Goal: Communication & Community: Answer question/provide support

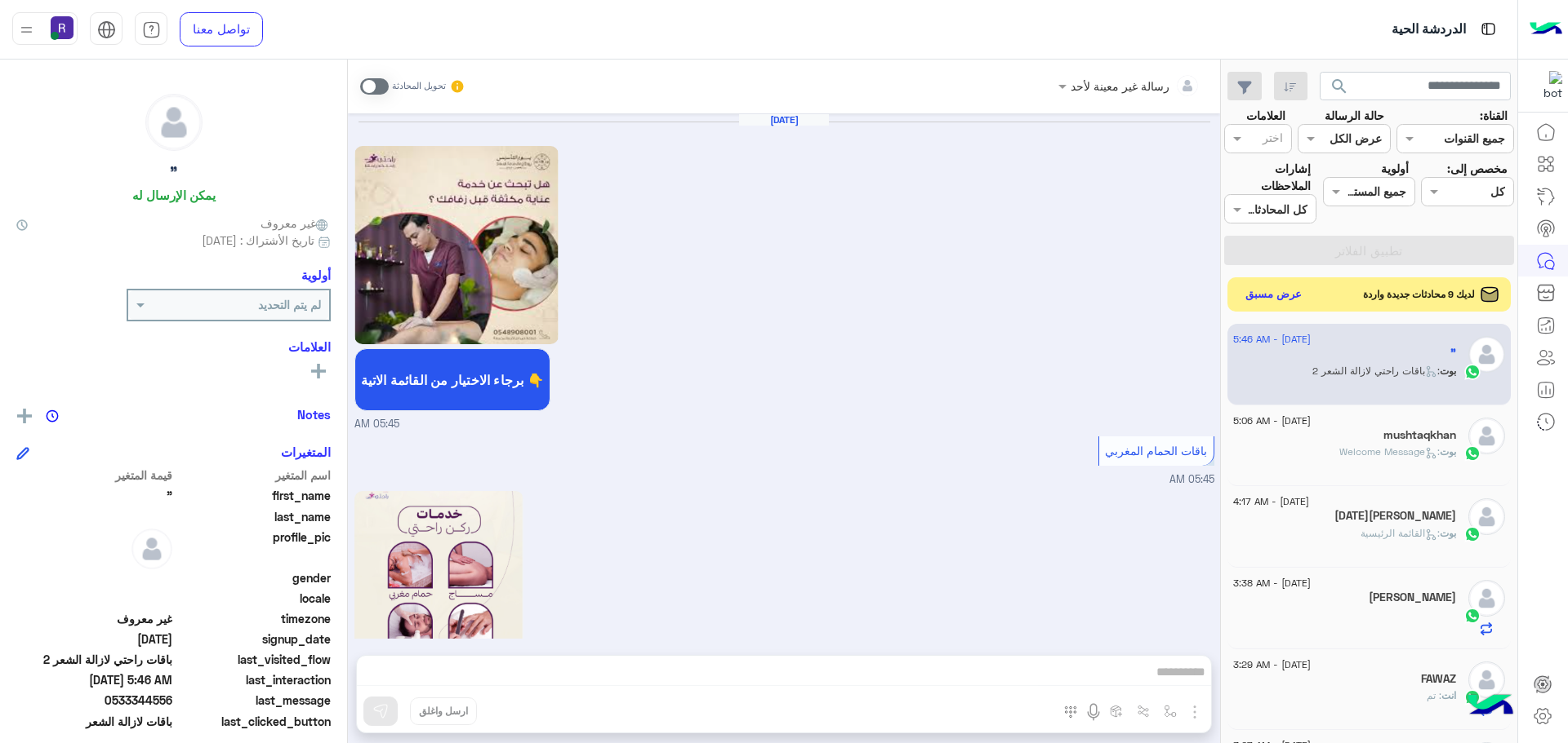
click at [1273, 295] on button "عرض مسبق" at bounding box center [1273, 295] width 68 height 22
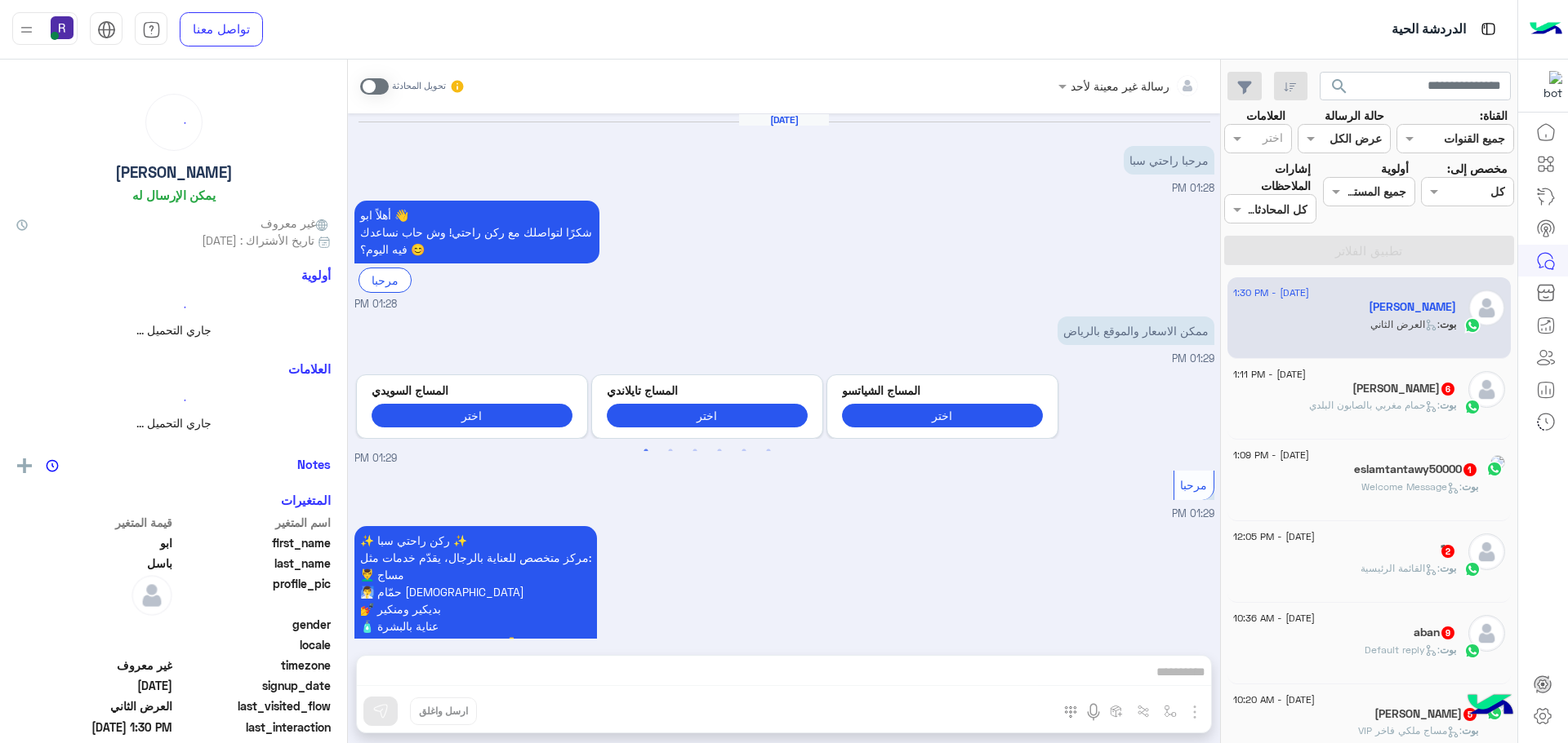
scroll to position [2427, 0]
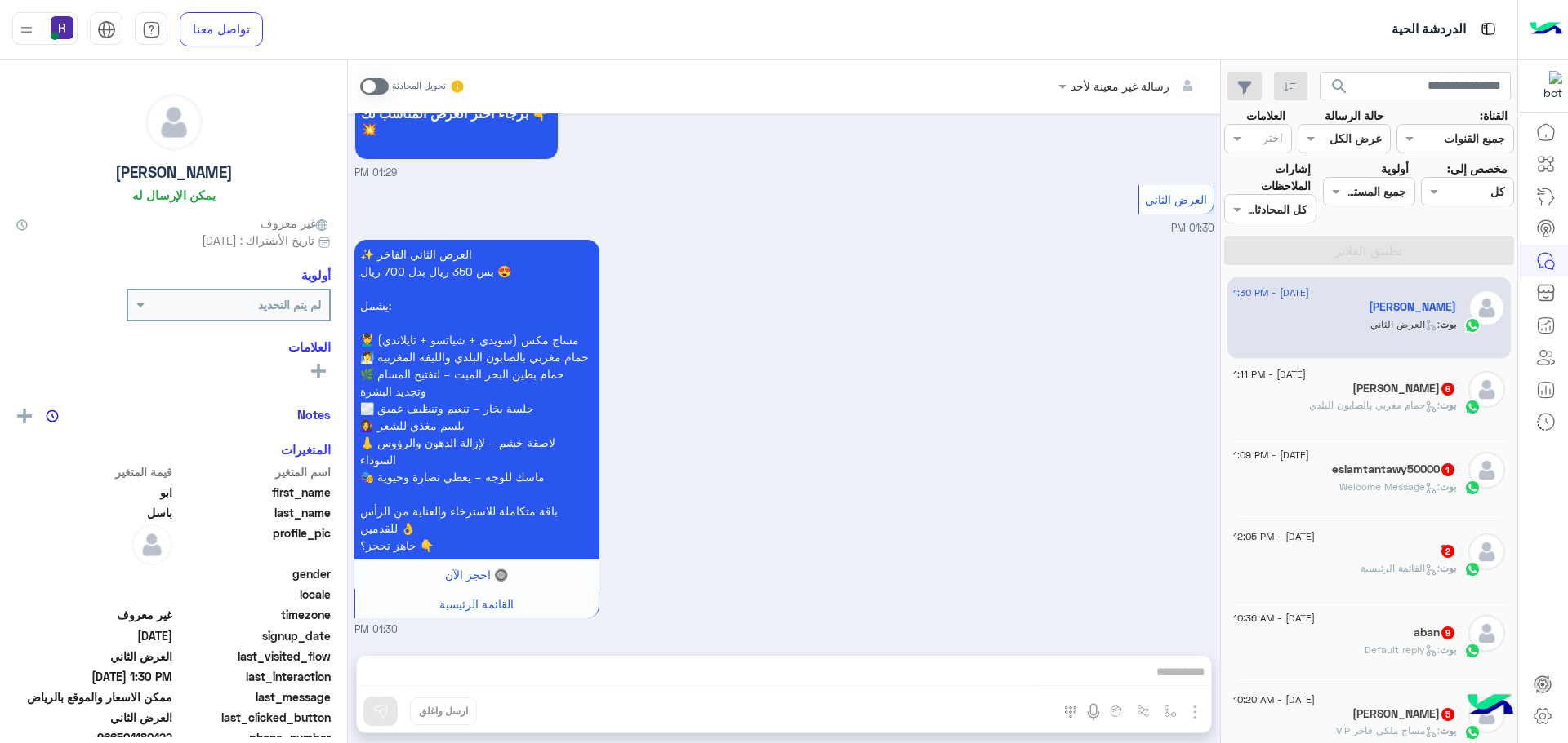
click at [1373, 396] on div "[PERSON_NAME] 6" at bounding box center [1344, 390] width 223 height 17
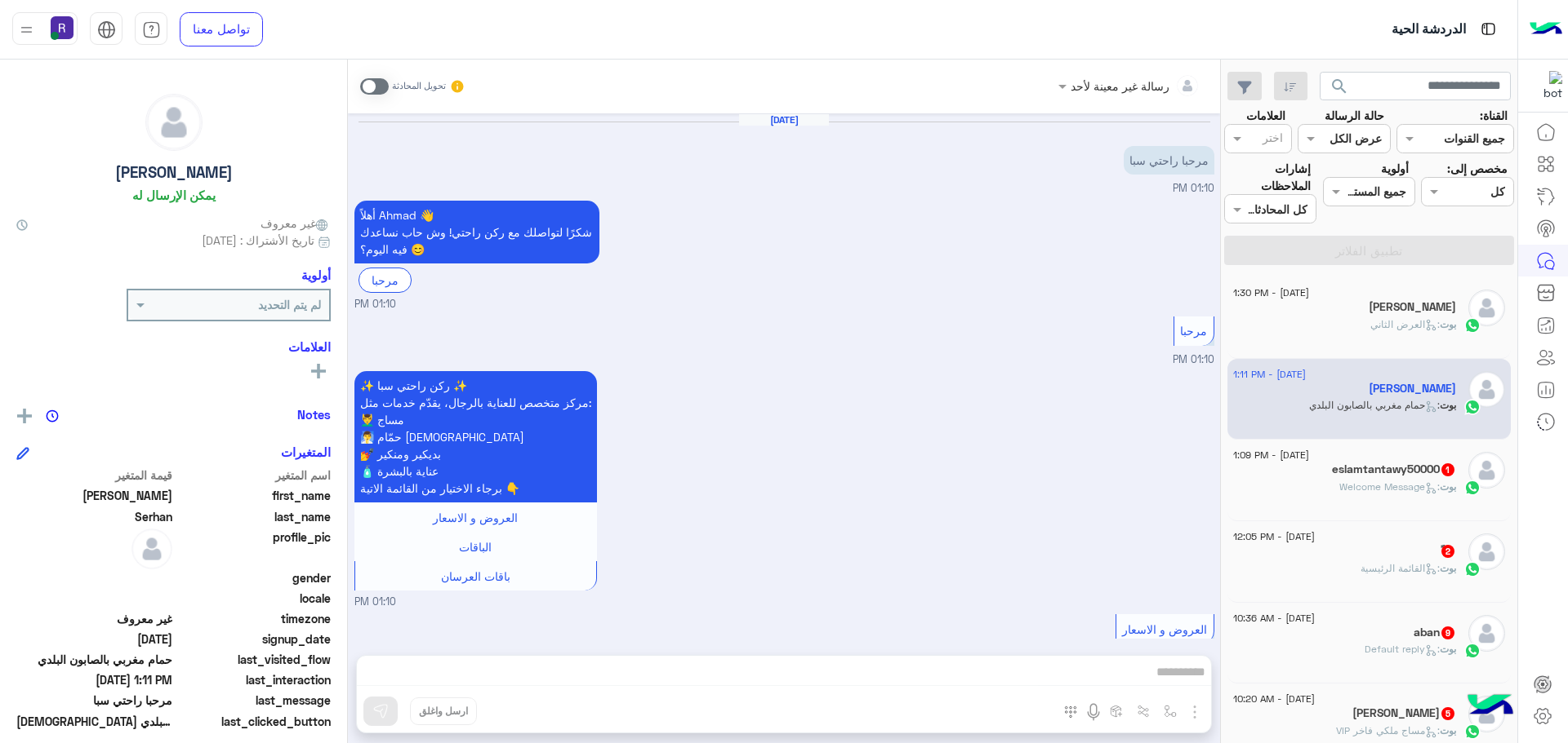
scroll to position [1190, 0]
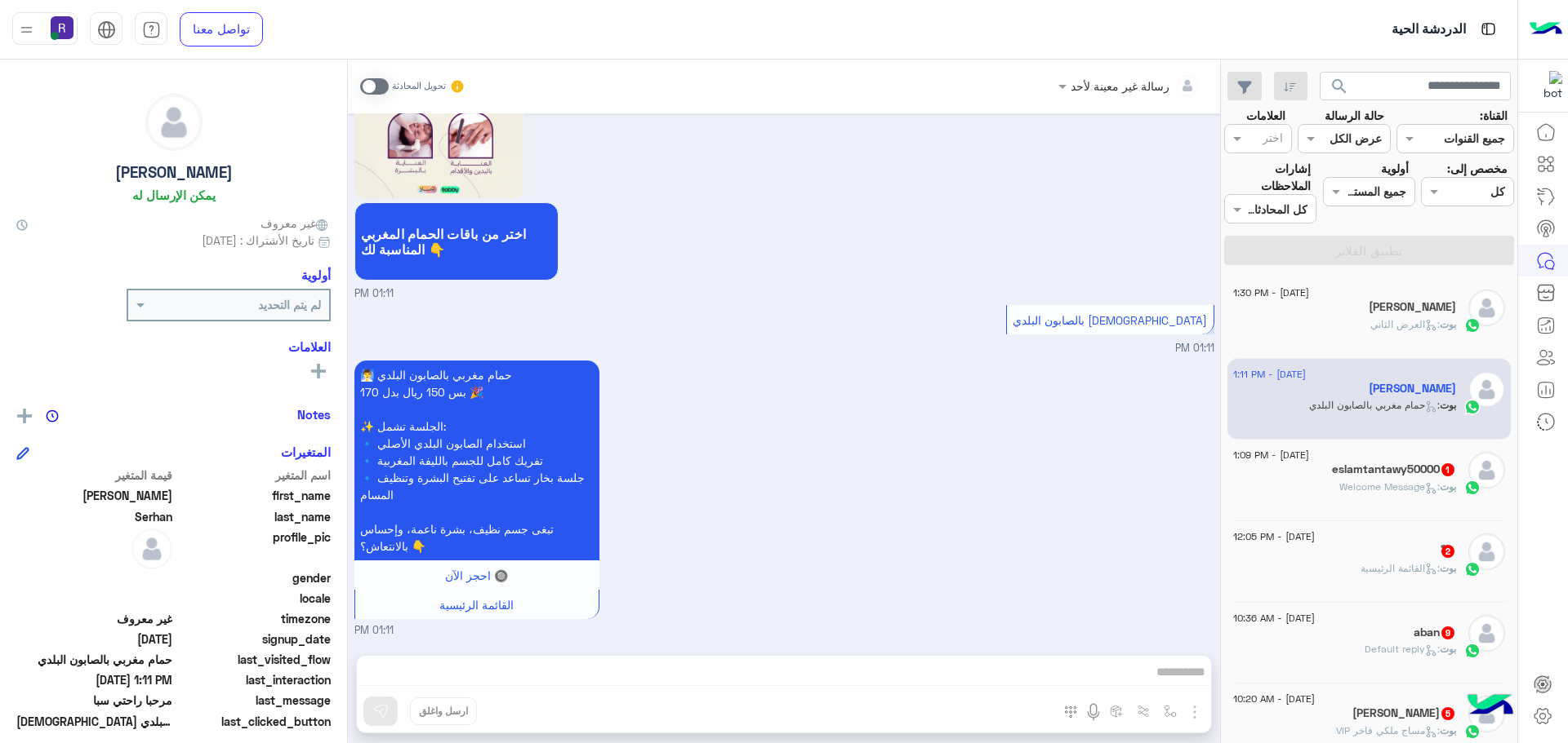
click at [1371, 514] on div "[DATE] - 1:09 PM eslamtantawy50000 1 بوت : Welcome Message" at bounding box center [1369, 481] width 284 height 82
click at [1371, 498] on div "بوت : Welcome Message" at bounding box center [1344, 494] width 223 height 29
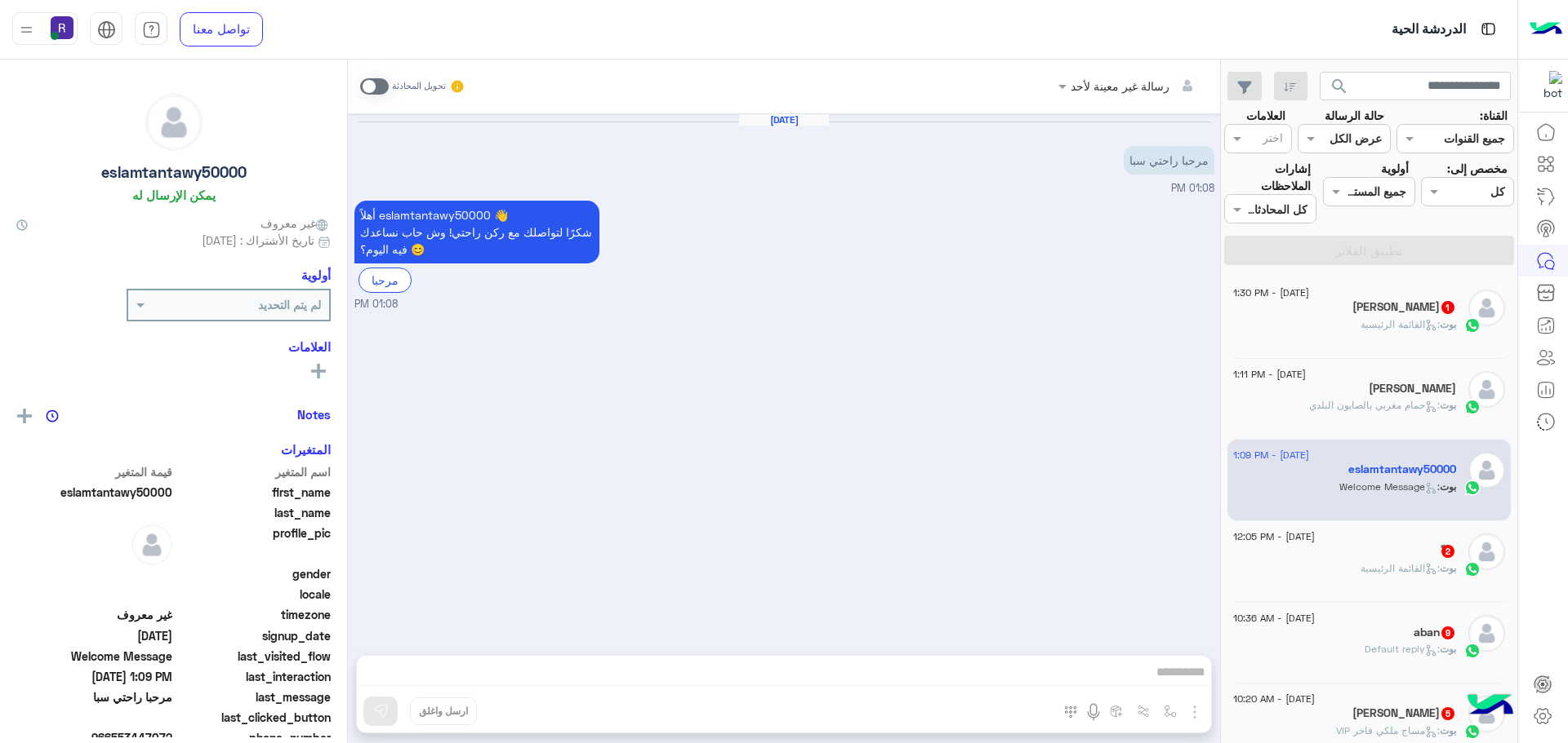
click at [1369, 331] on p "بوت : القائمة الرئيسية" at bounding box center [1408, 324] width 95 height 14
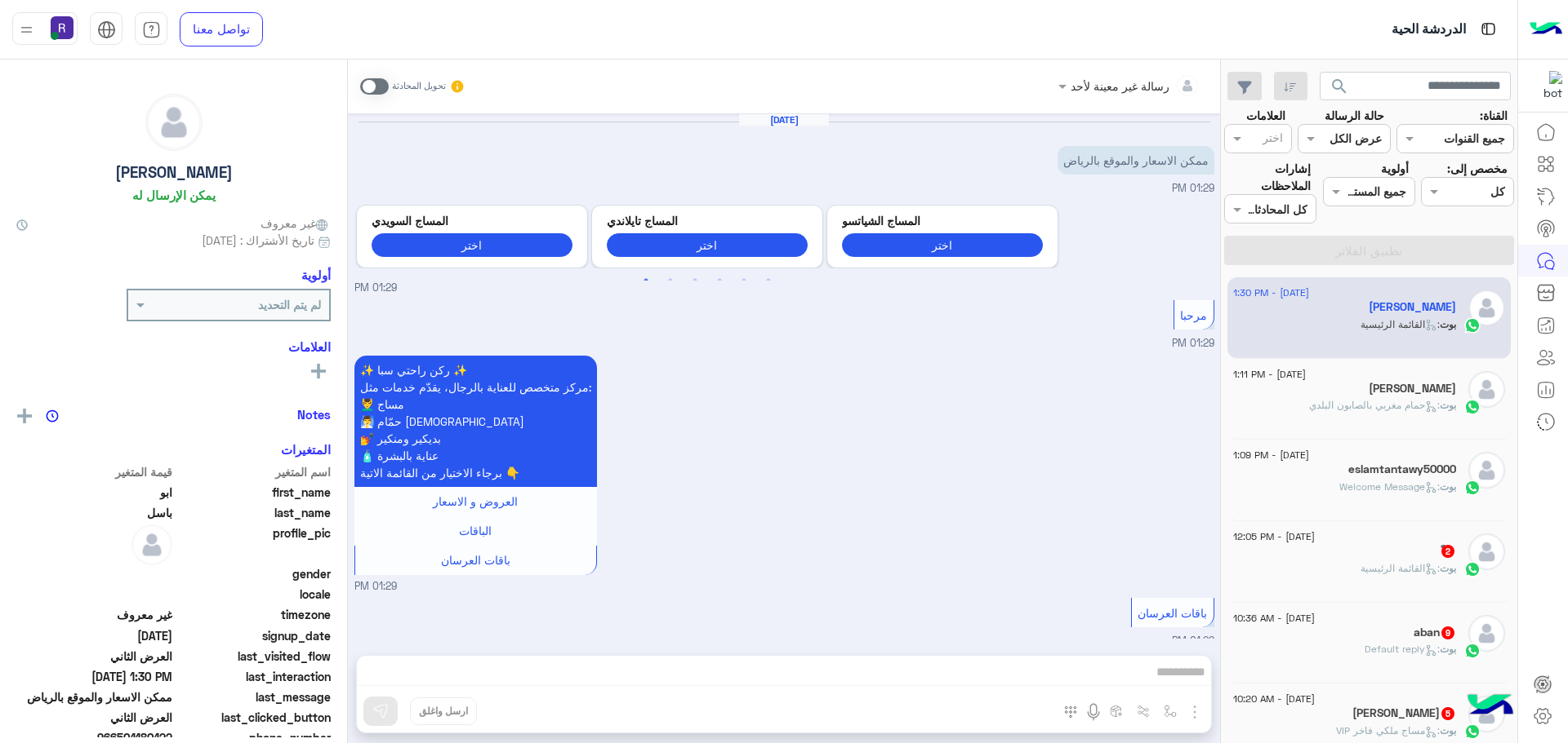
scroll to position [2555, 0]
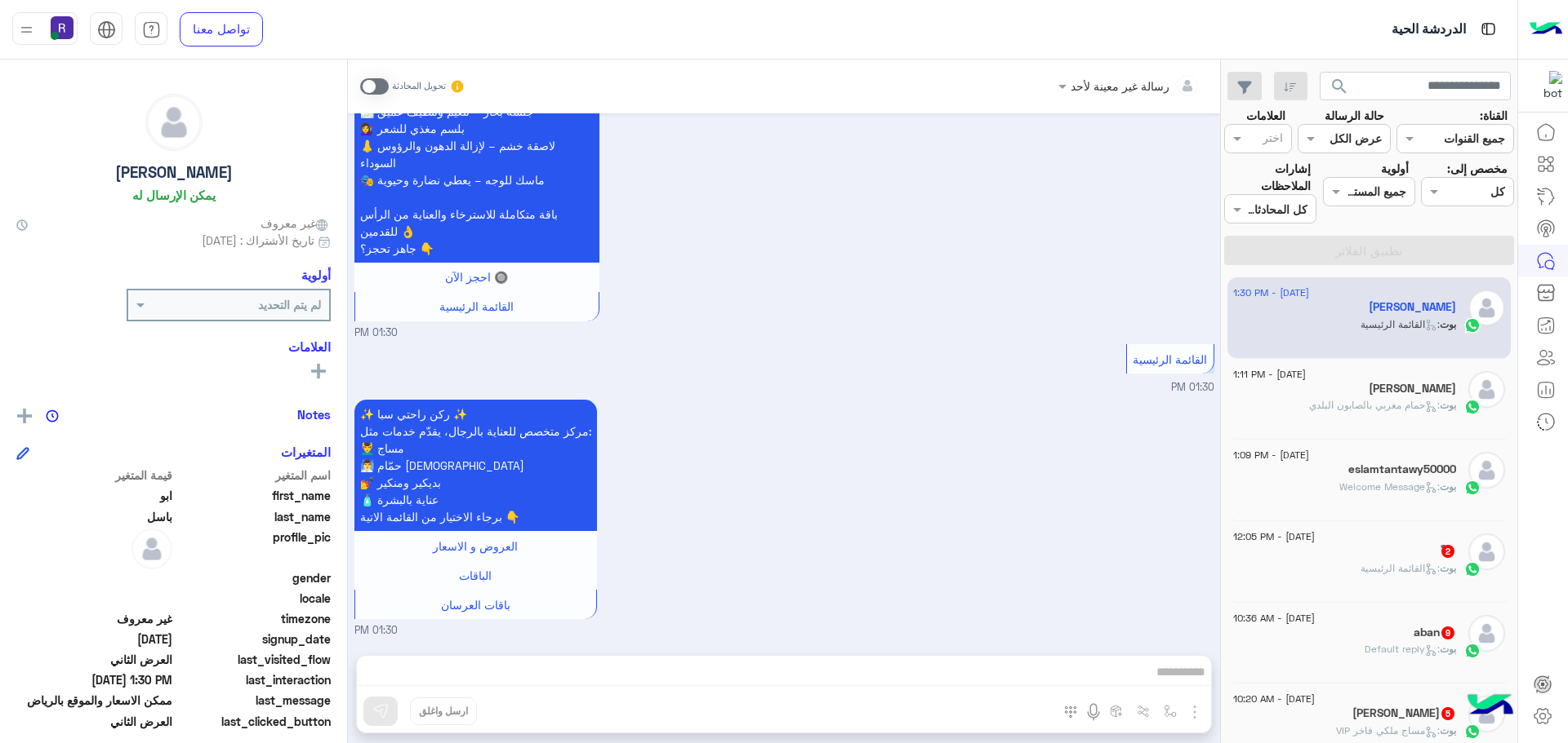
click at [1399, 557] on div "ً 2" at bounding box center [1344, 552] width 223 height 17
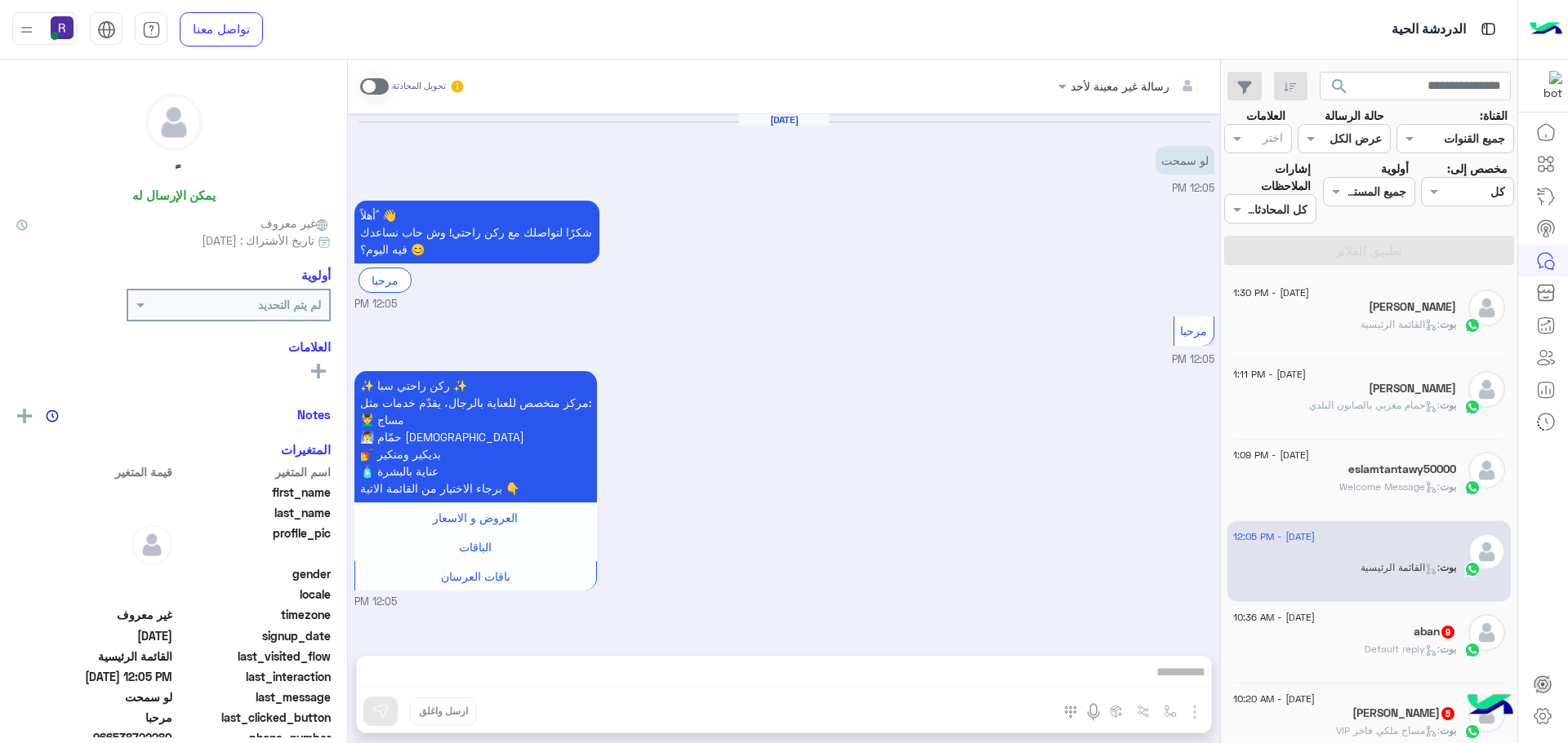
click at [1413, 643] on span ": Default reply" at bounding box center [1402, 649] width 75 height 13
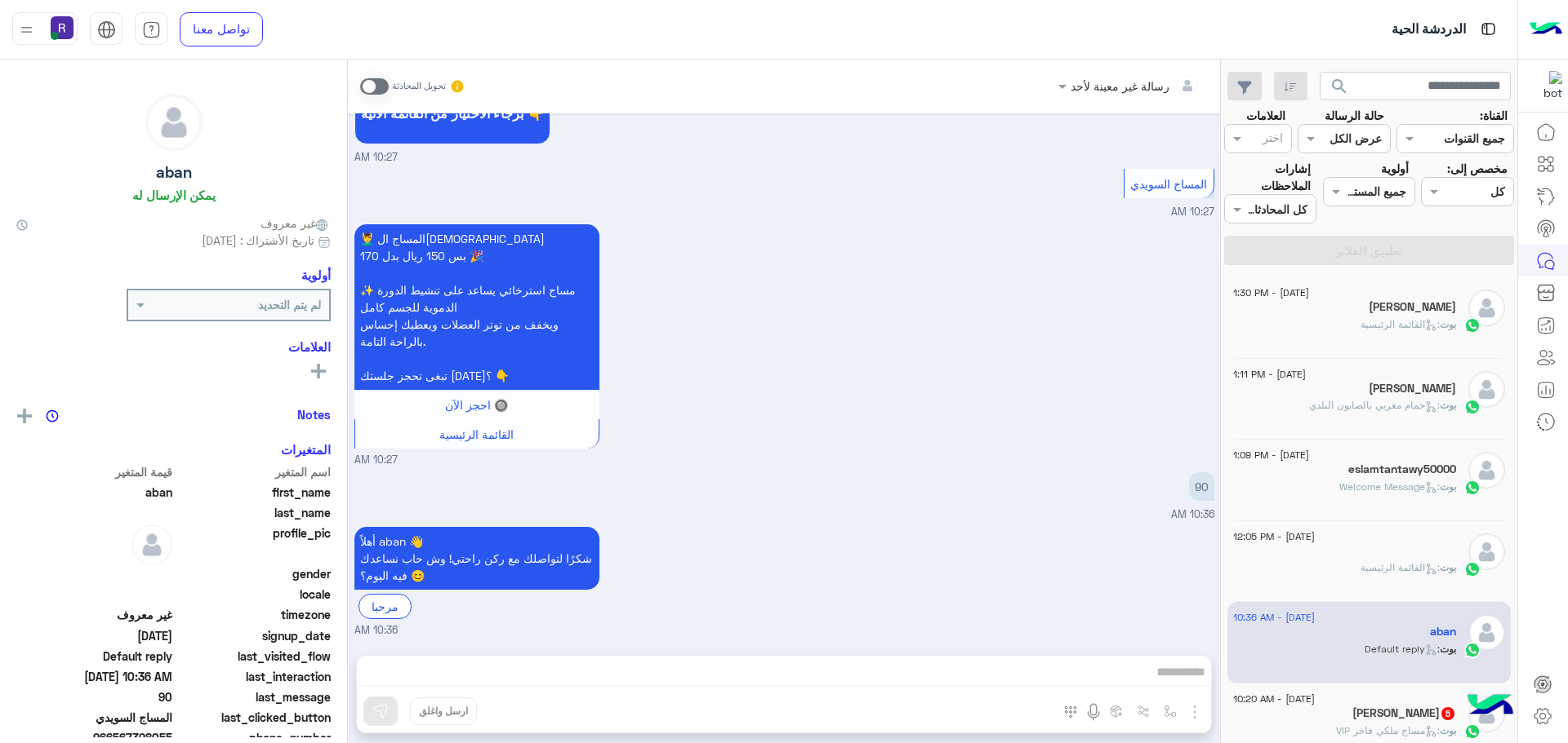
scroll to position [82, 0]
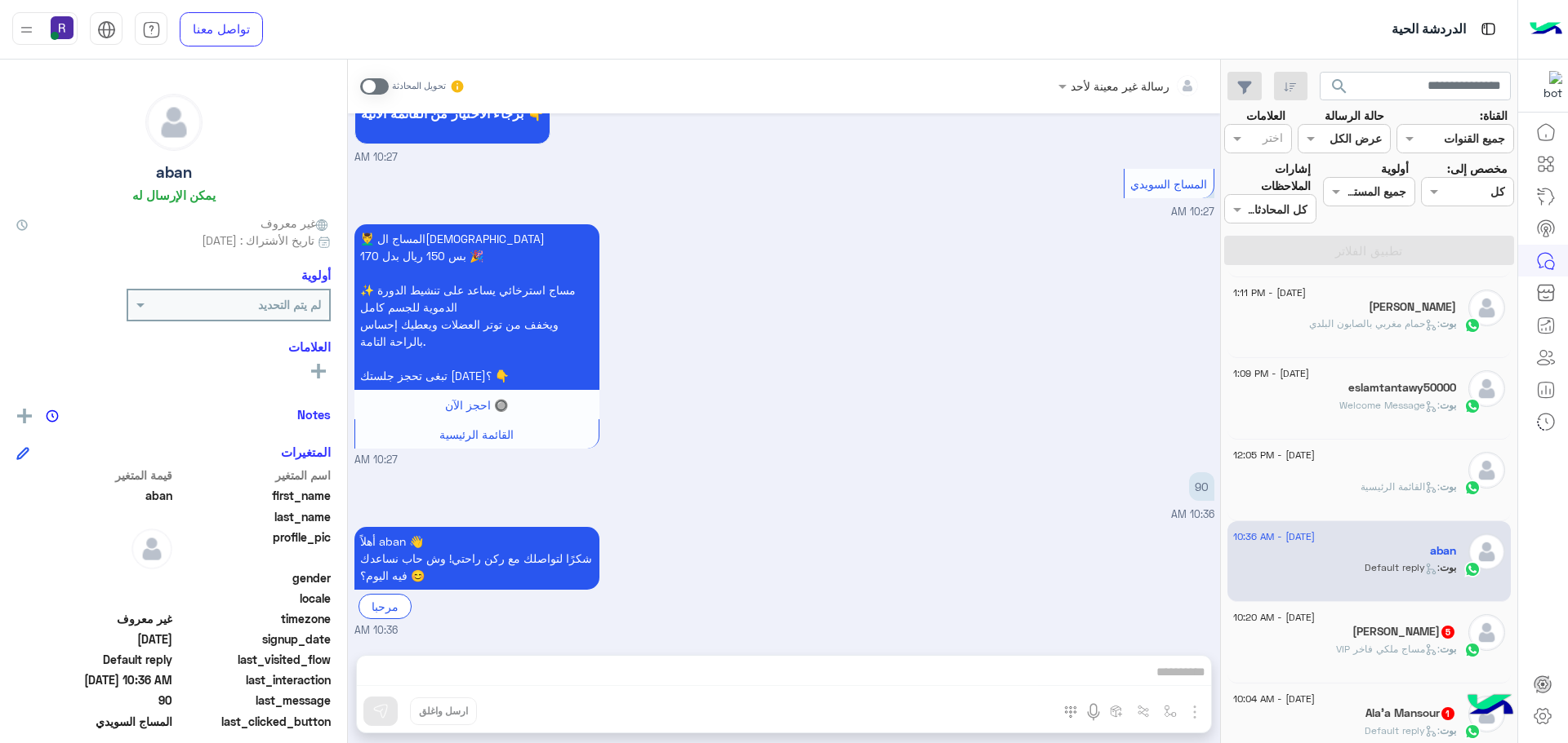
click at [1430, 636] on h5 "[PERSON_NAME] 5" at bounding box center [1403, 632] width 104 height 13
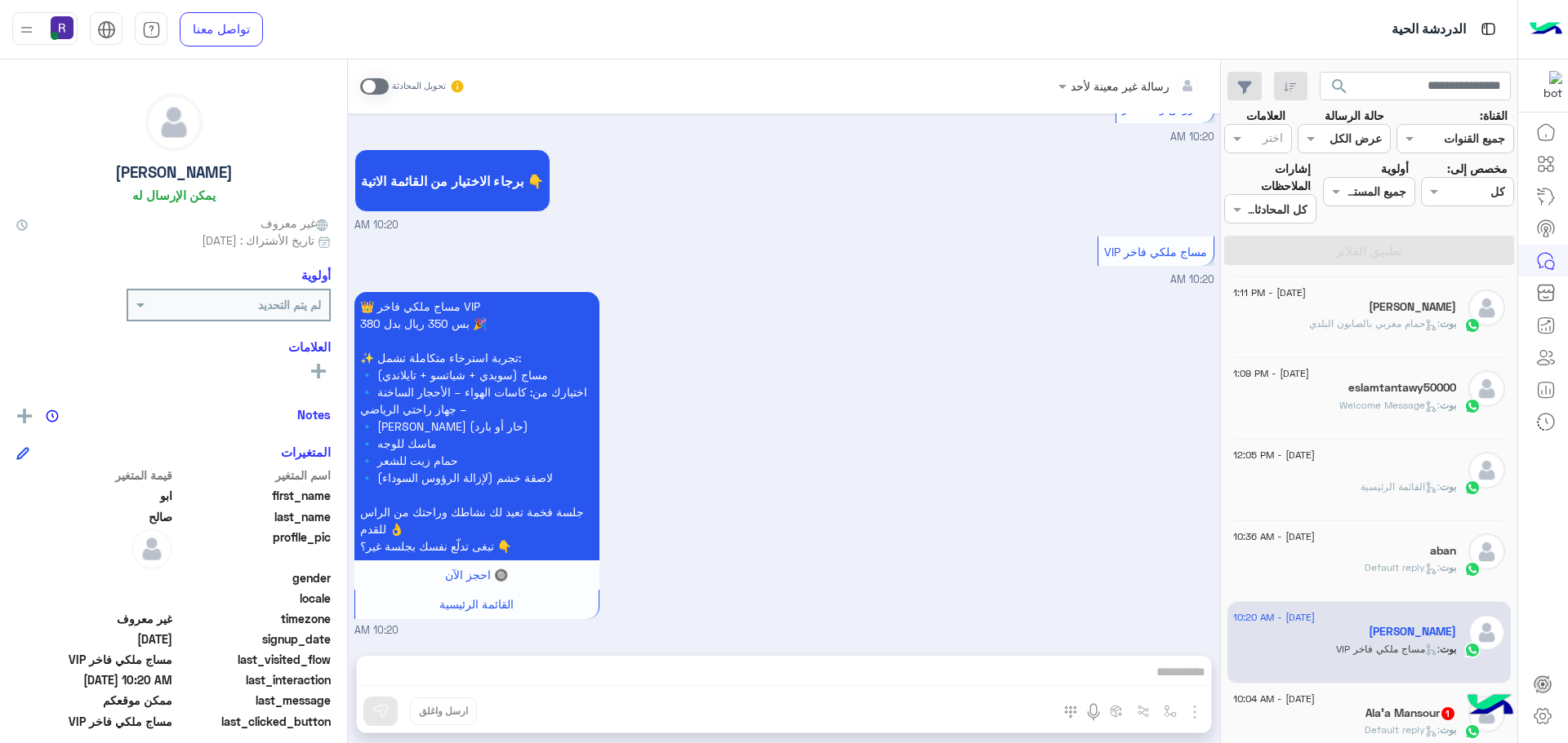
scroll to position [326, 0]
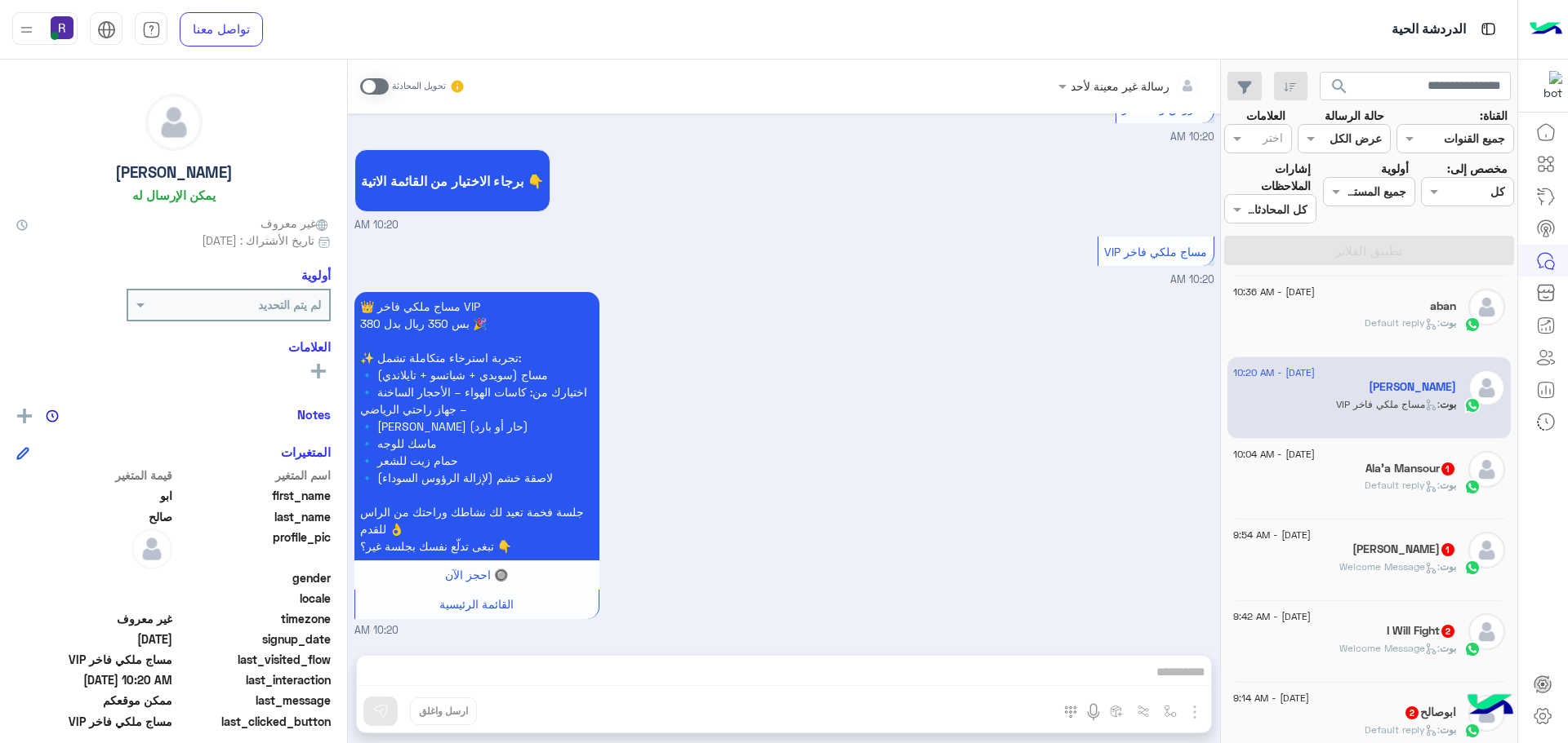
click at [1407, 495] on div "[PERSON_NAME] : Default reply" at bounding box center [1344, 493] width 223 height 29
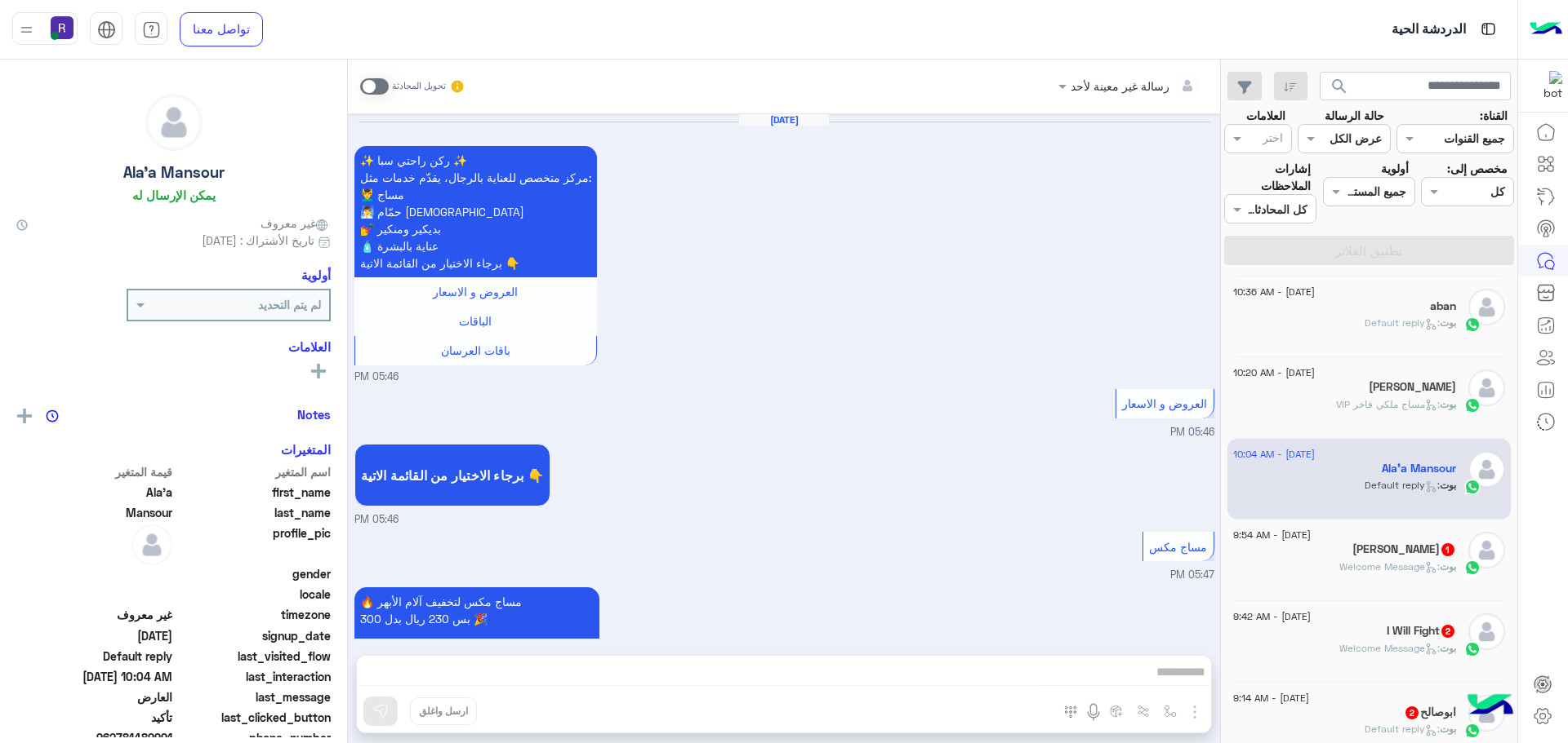
scroll to position [1183, 0]
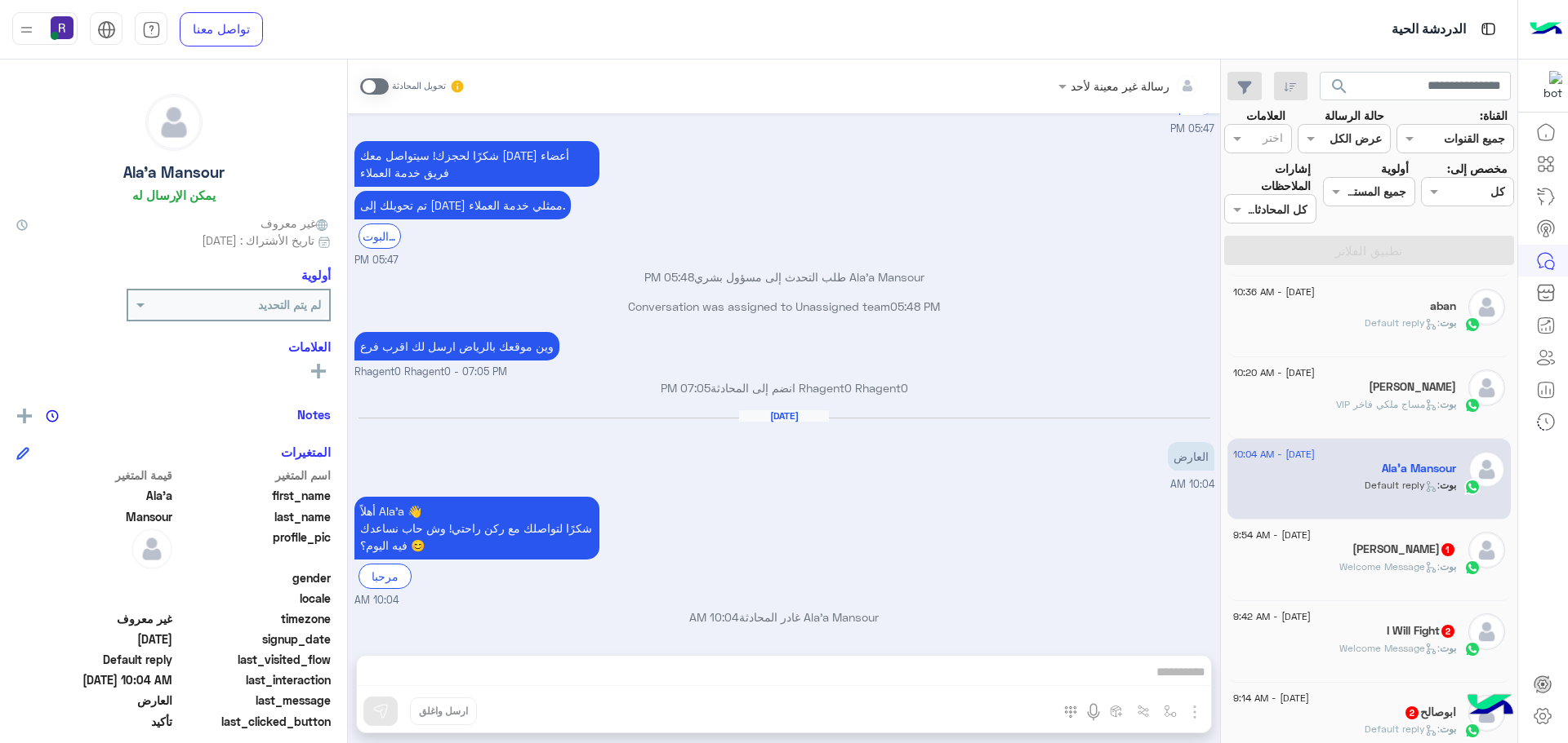
click at [1398, 563] on span ": Welcome Message" at bounding box center [1389, 567] width 100 height 13
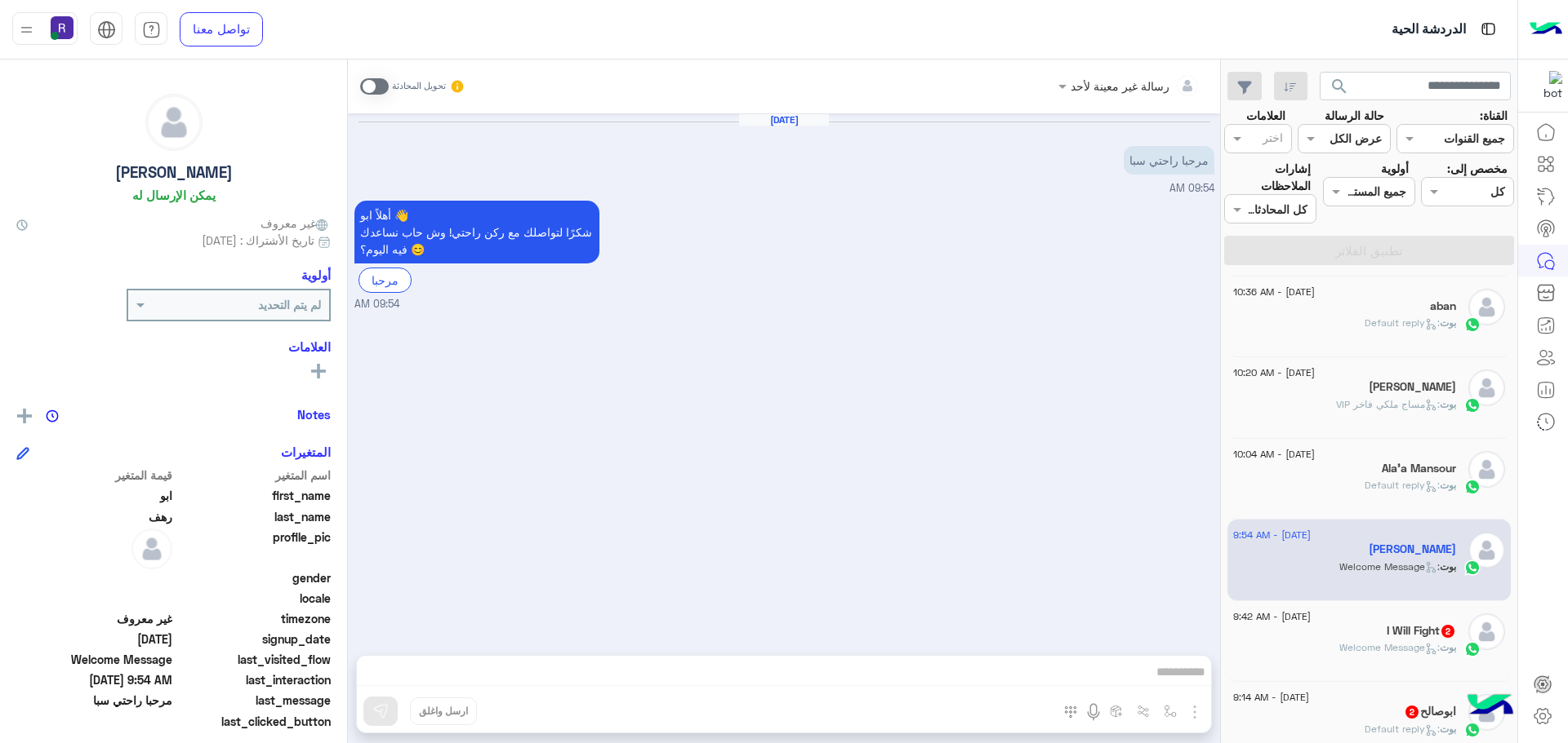
click at [1372, 641] on p "بوت : Welcome Message" at bounding box center [1398, 648] width 116 height 14
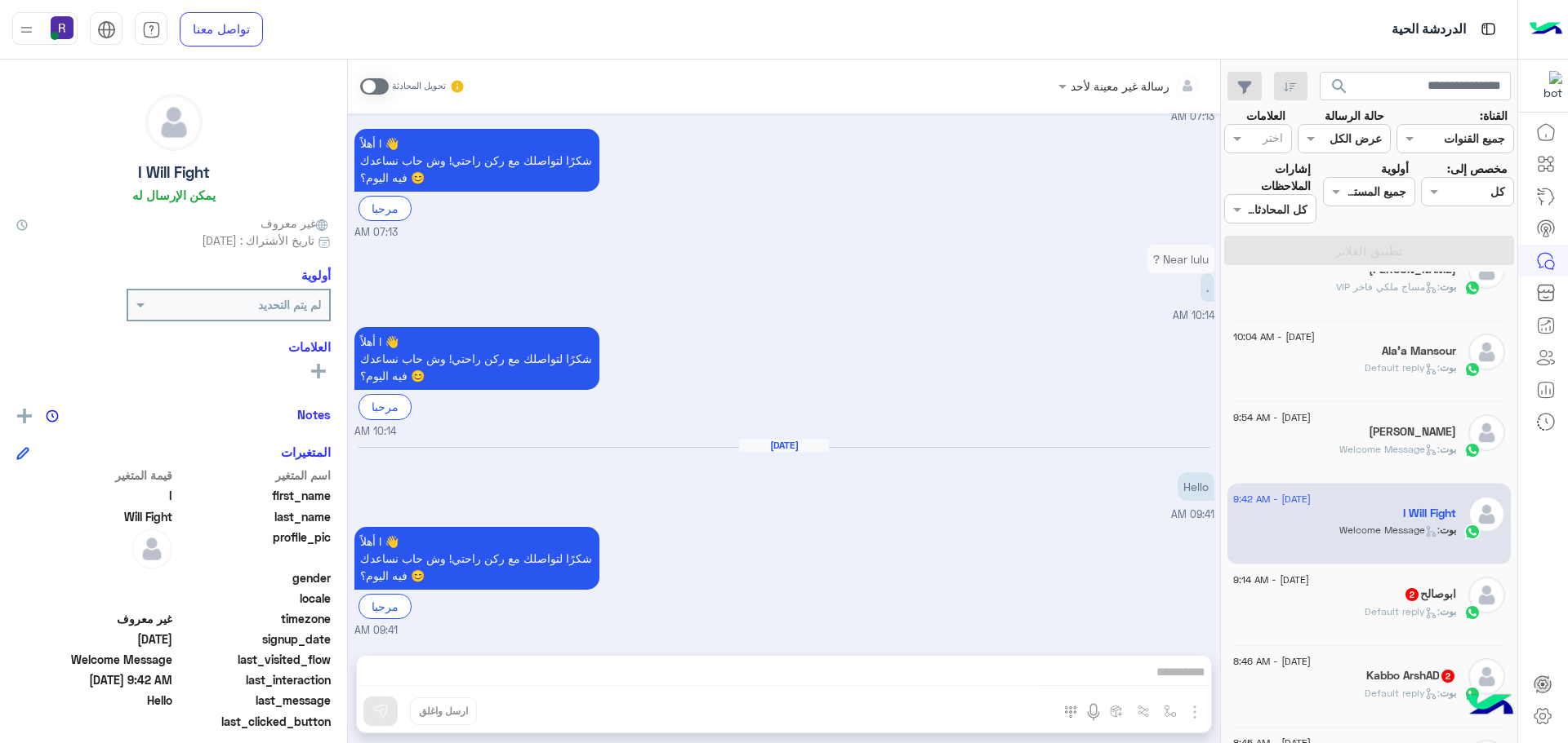
scroll to position [571, 0]
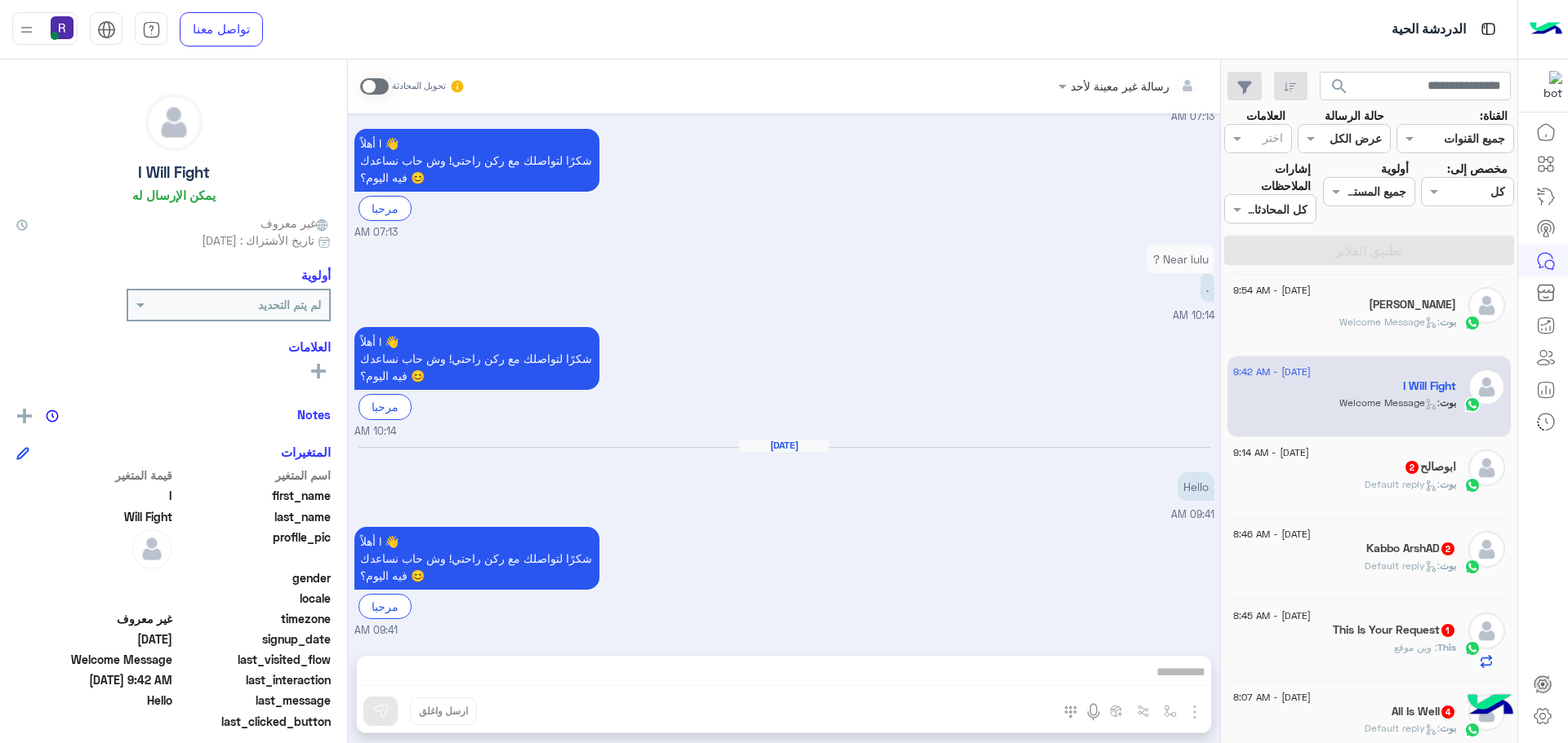
click at [1376, 487] on span ": Default reply" at bounding box center [1402, 484] width 75 height 13
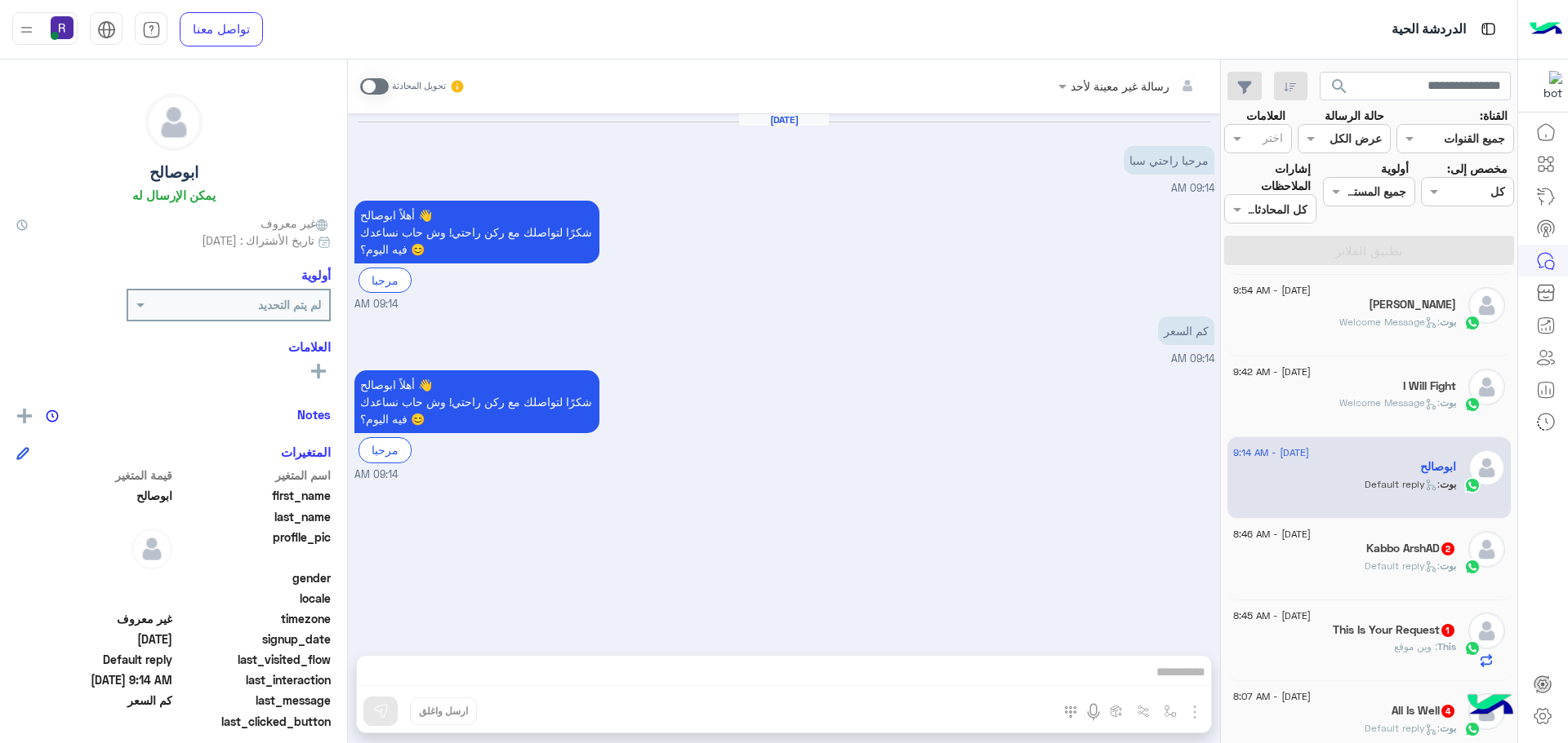
click at [1379, 565] on span ": Default reply" at bounding box center [1402, 566] width 75 height 13
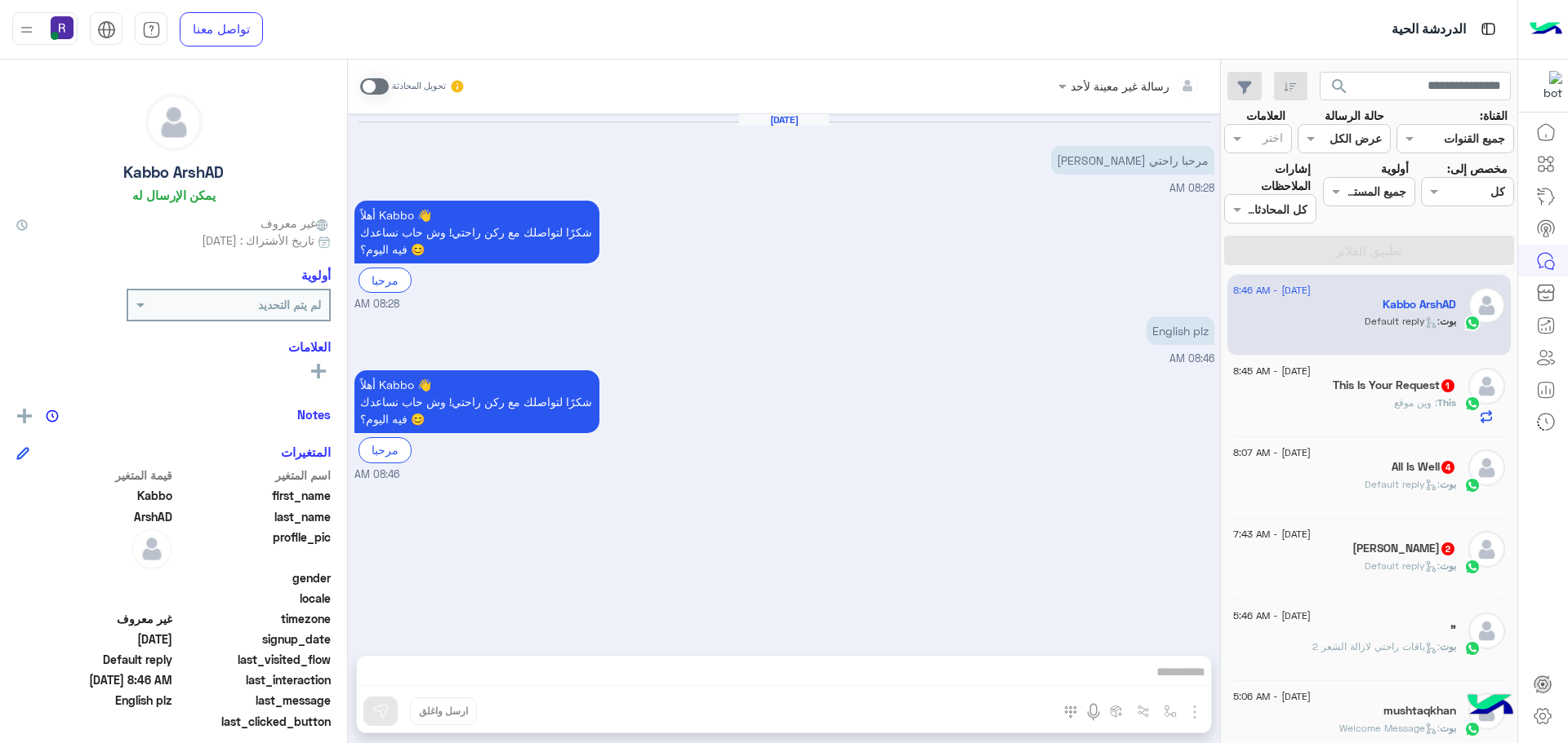
scroll to position [816, 0]
click at [1389, 390] on h5 "This Is Your Request 1" at bounding box center [1394, 385] width 123 height 13
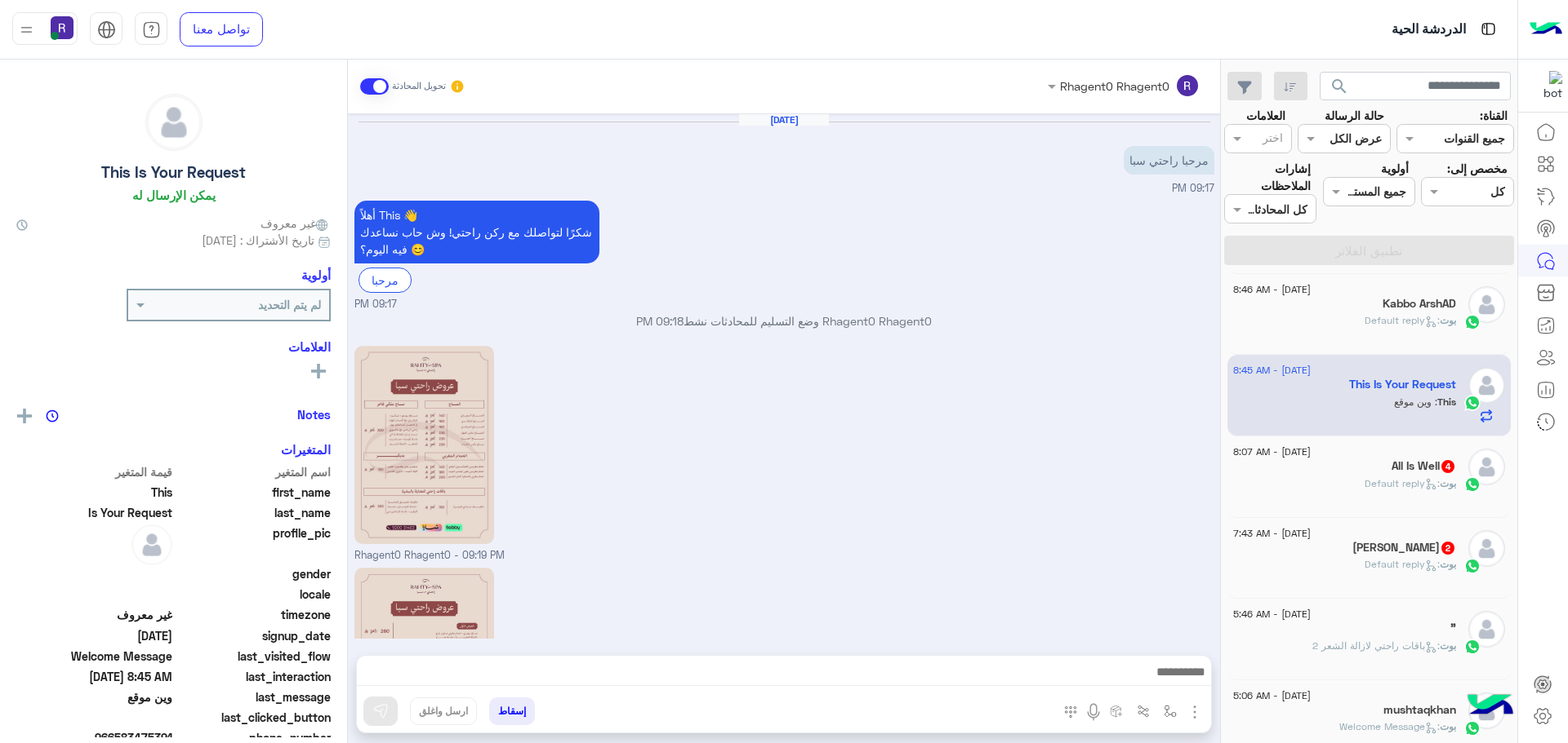
scroll to position [260, 0]
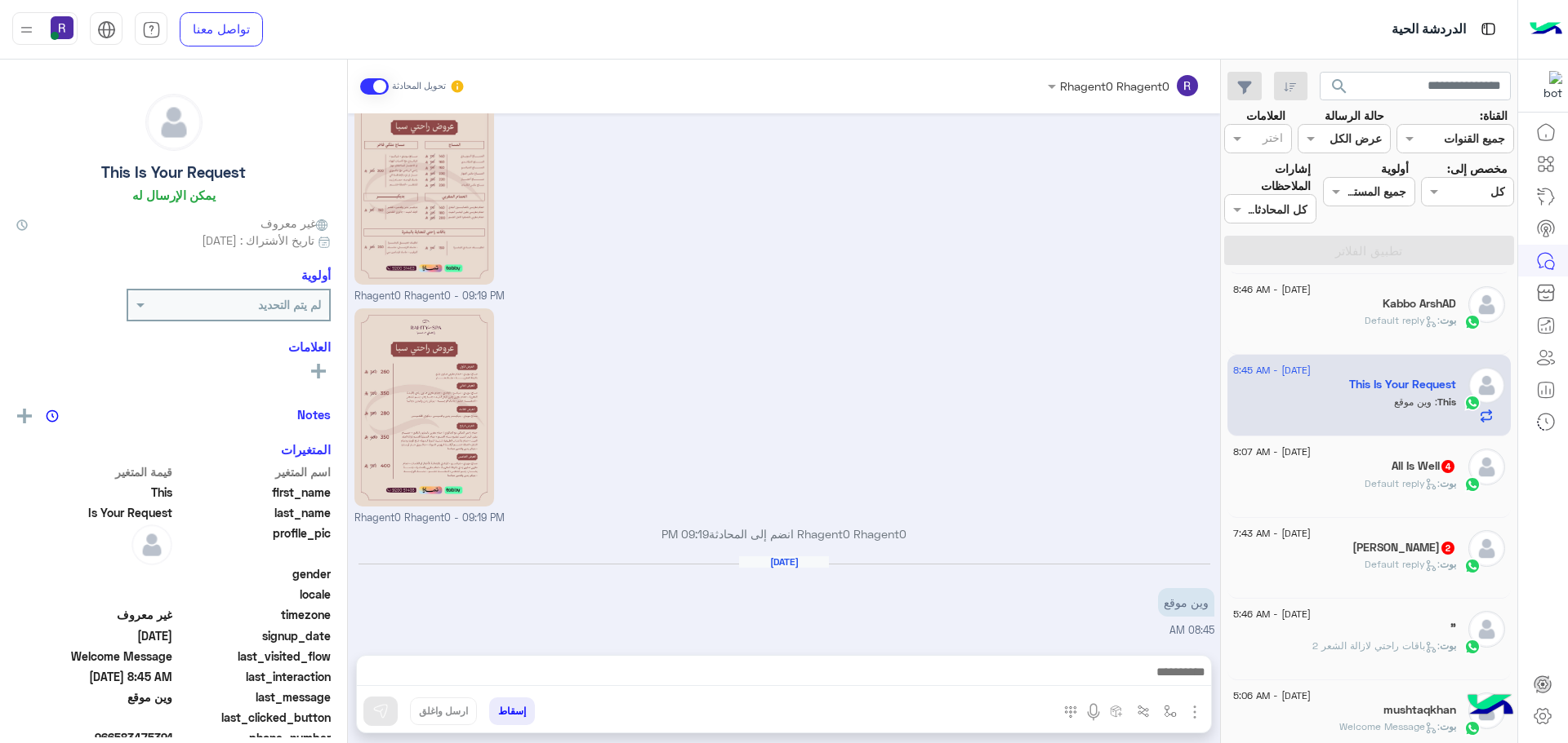
click at [1398, 465] on h5 "All Is Well 4" at bounding box center [1424, 466] width 64 height 13
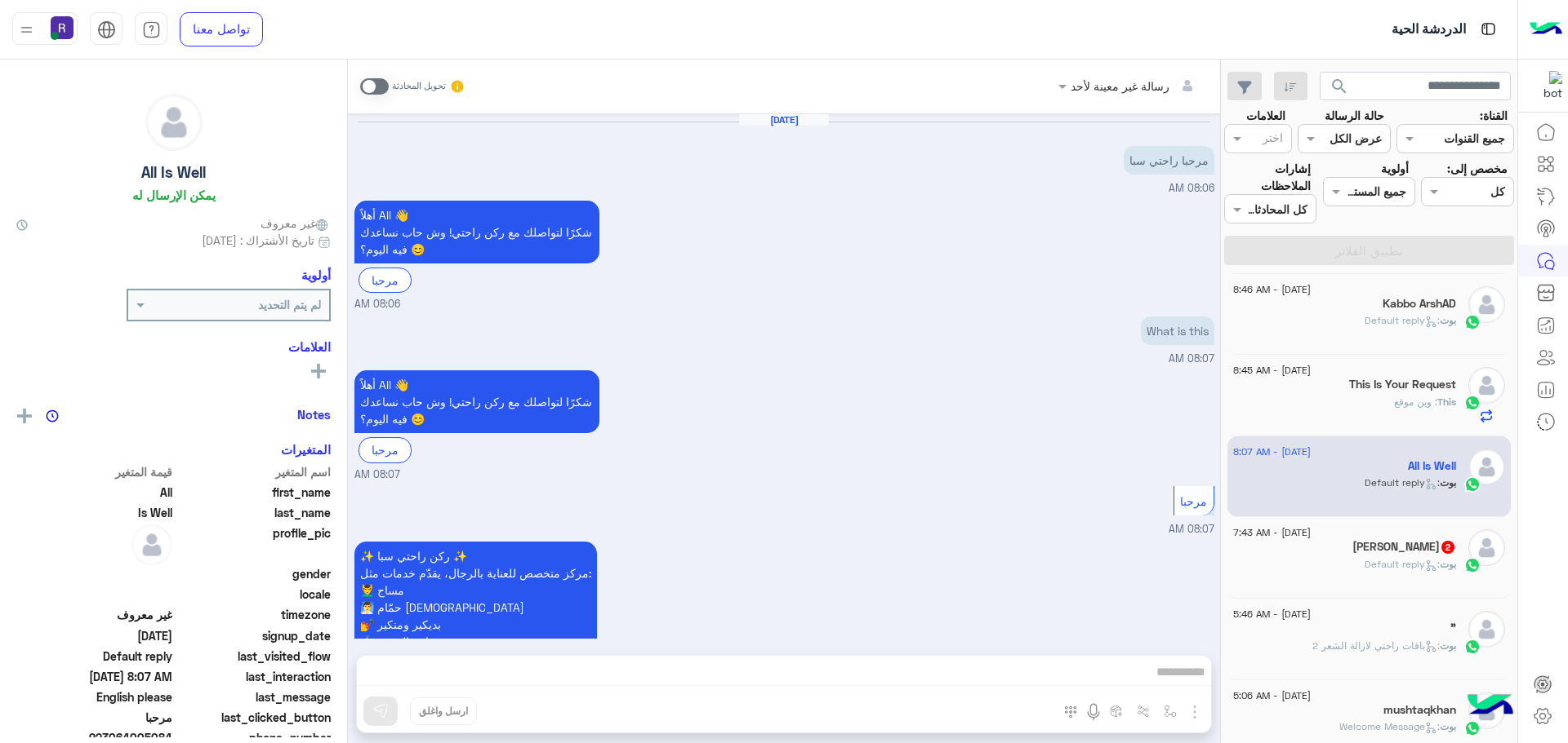
scroll to position [313, 0]
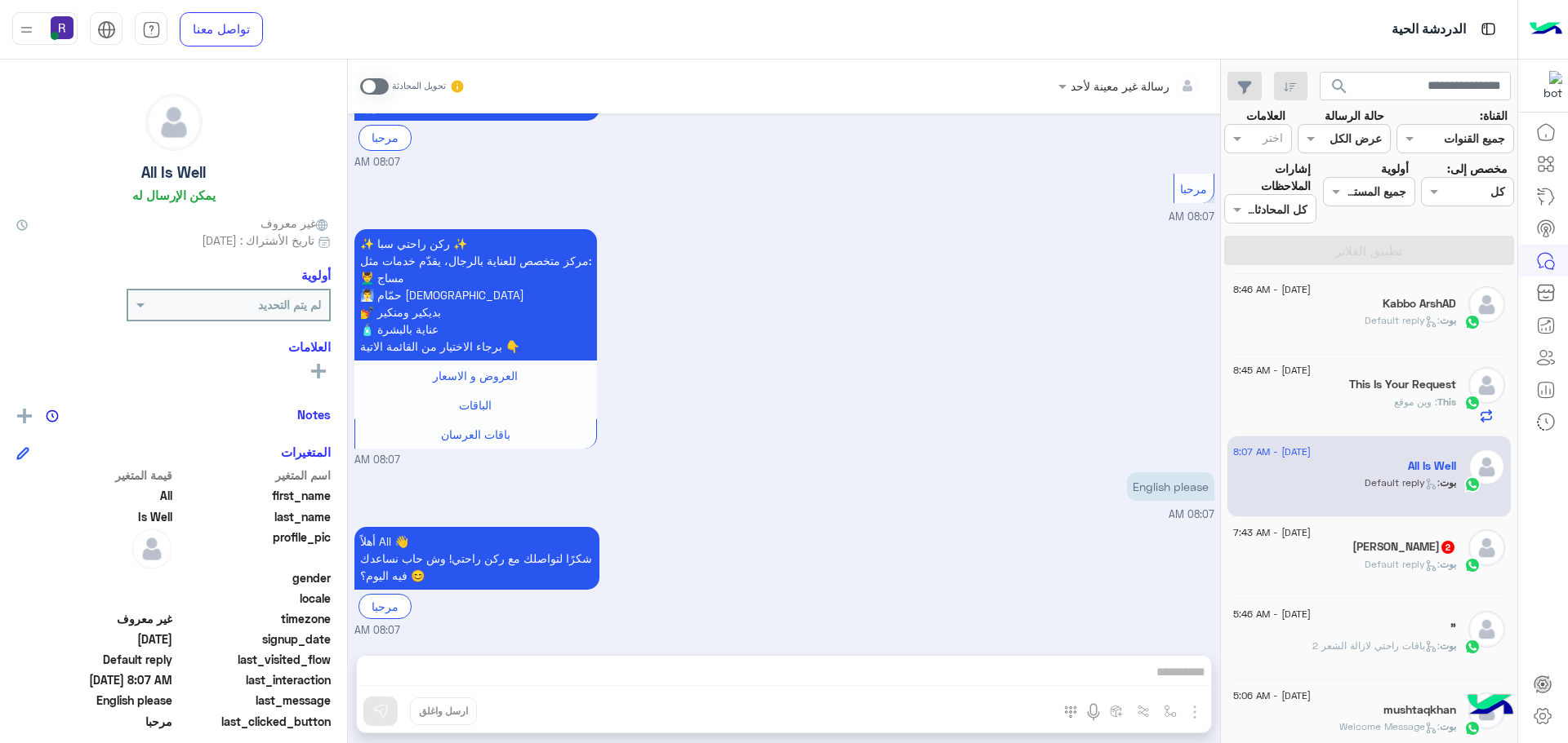
click at [1394, 402] on span ": وين موقع" at bounding box center [1415, 401] width 43 height 13
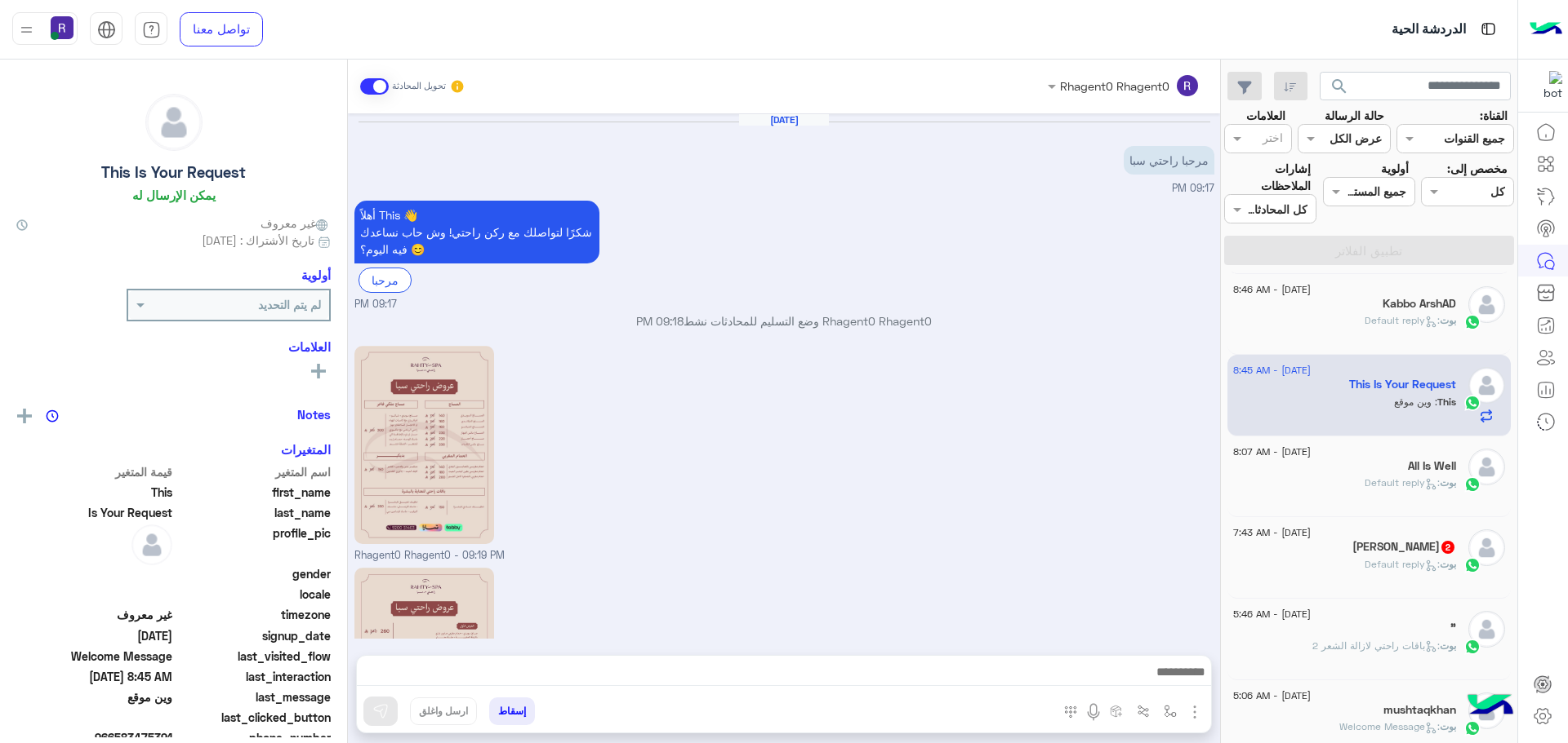
scroll to position [260, 0]
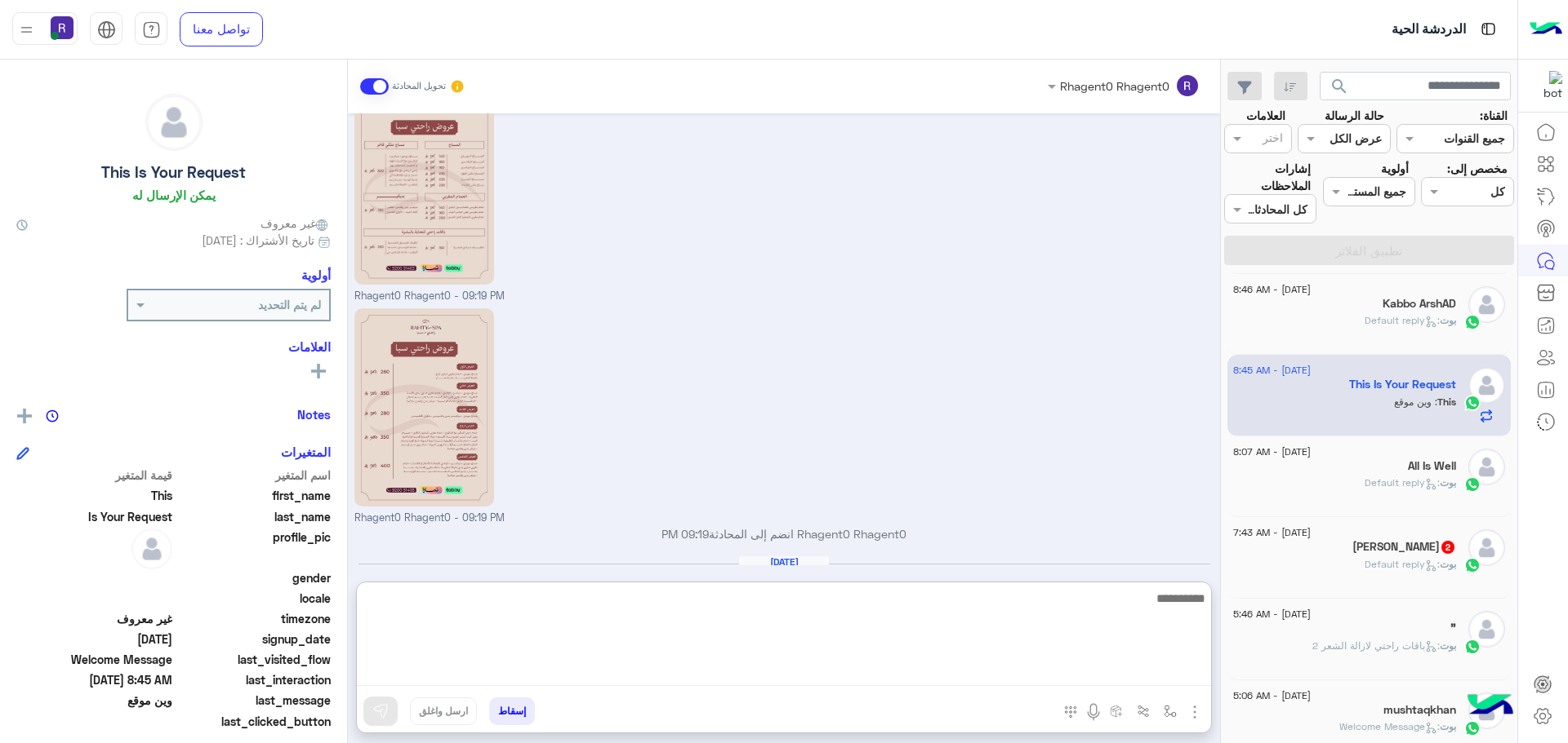
click at [949, 672] on textarea at bounding box center [784, 638] width 854 height 98
type textarea "**********"
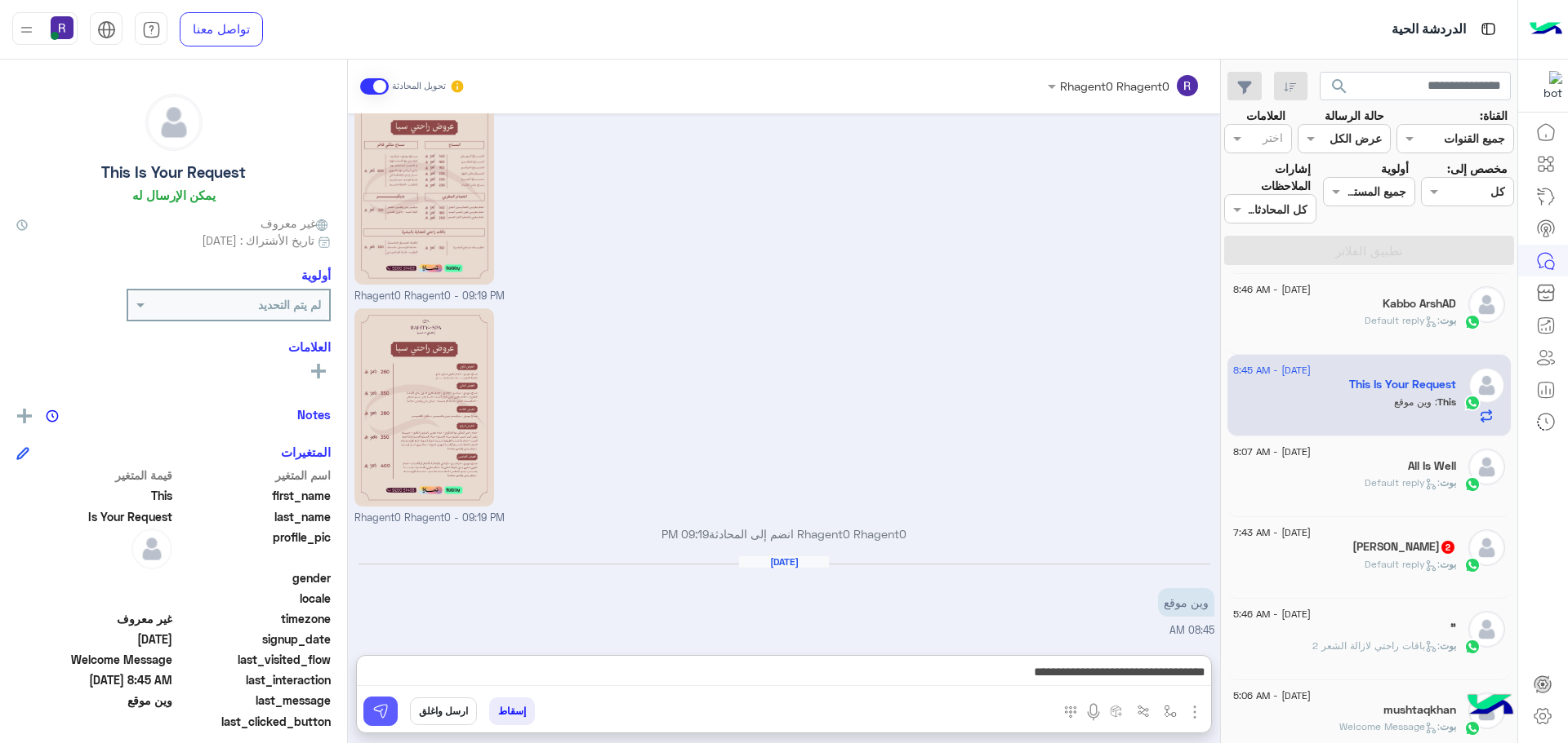
click at [373, 713] on img at bounding box center [380, 711] width 16 height 16
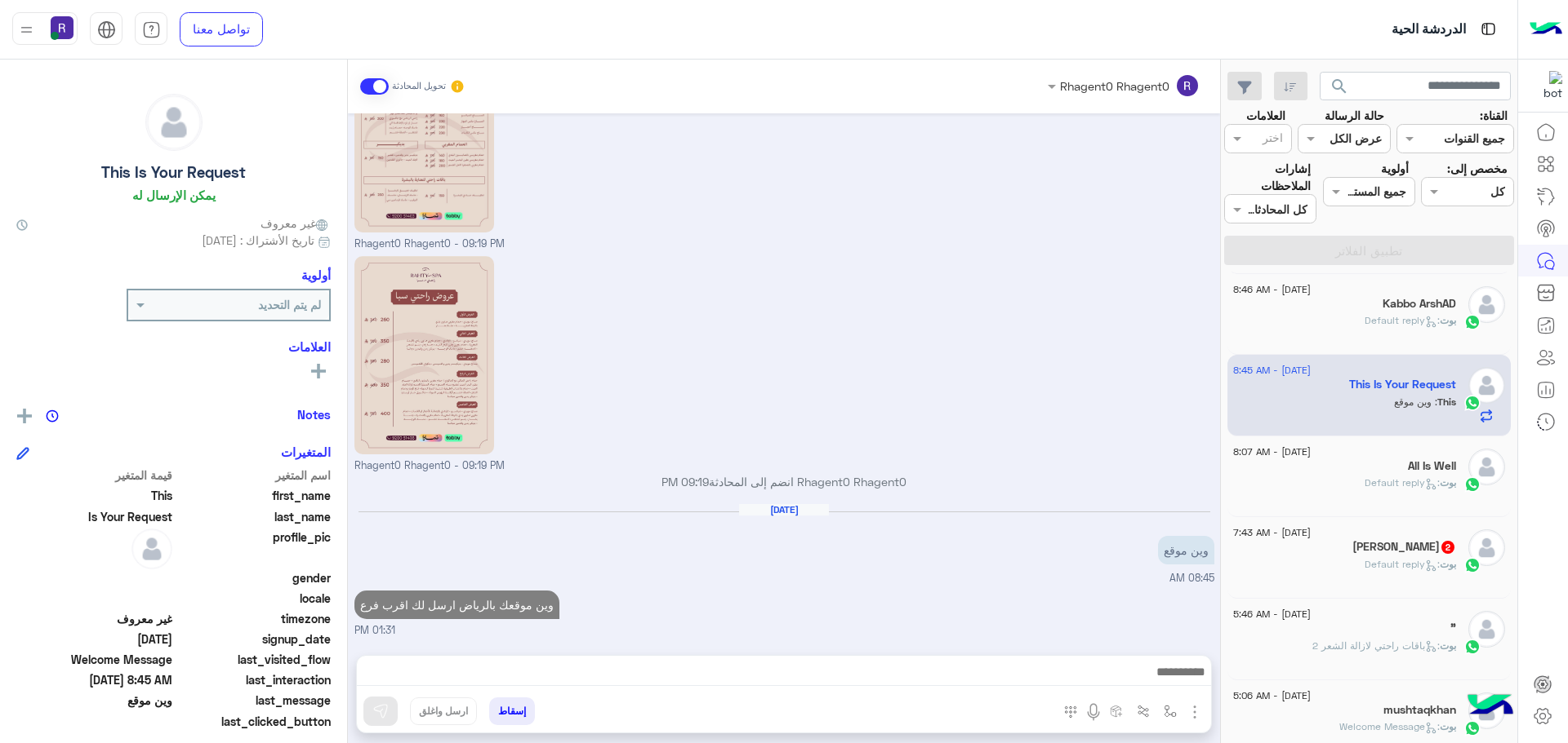
click at [1383, 559] on span ": Default reply" at bounding box center [1402, 564] width 75 height 13
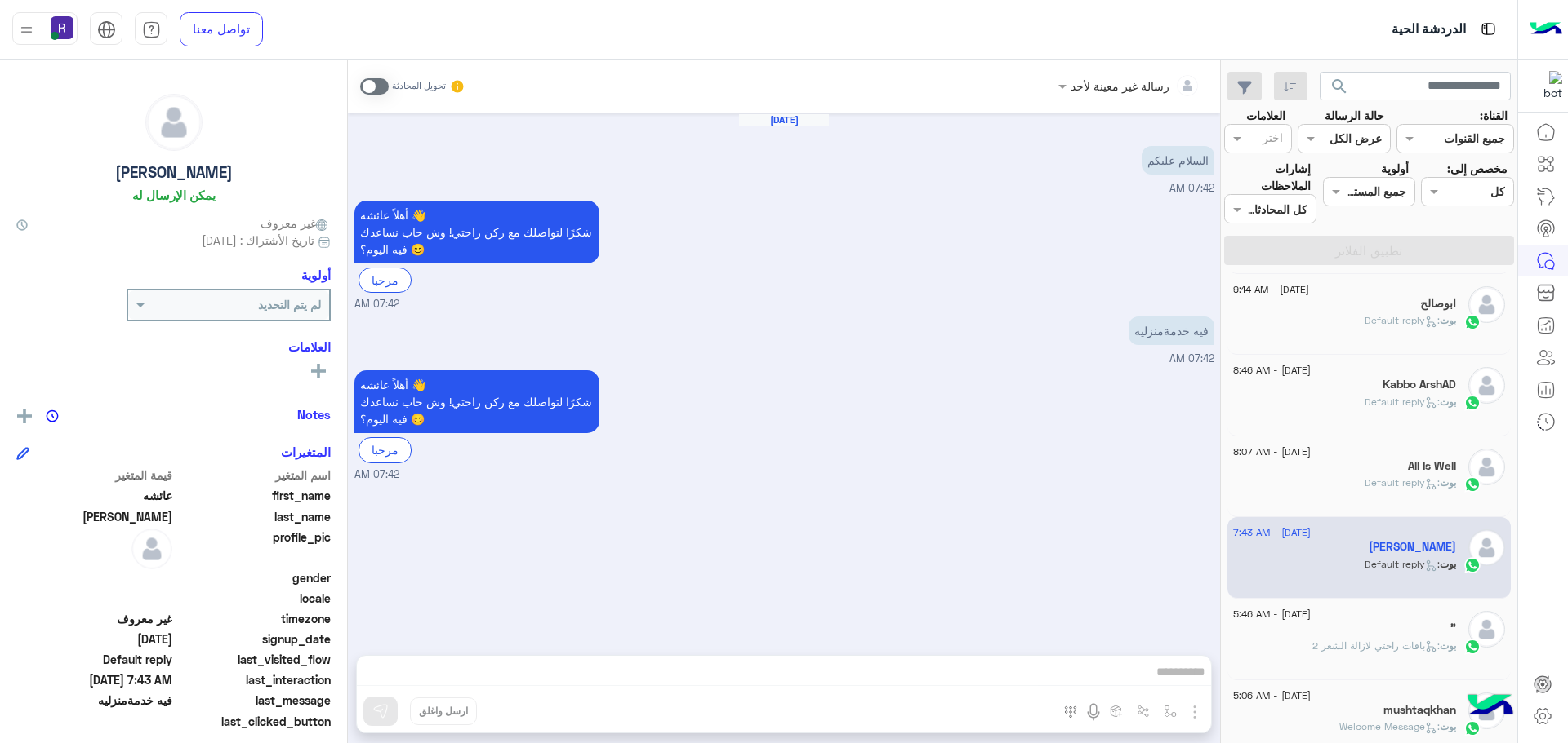
click at [1417, 484] on span ": Default reply" at bounding box center [1402, 482] width 75 height 13
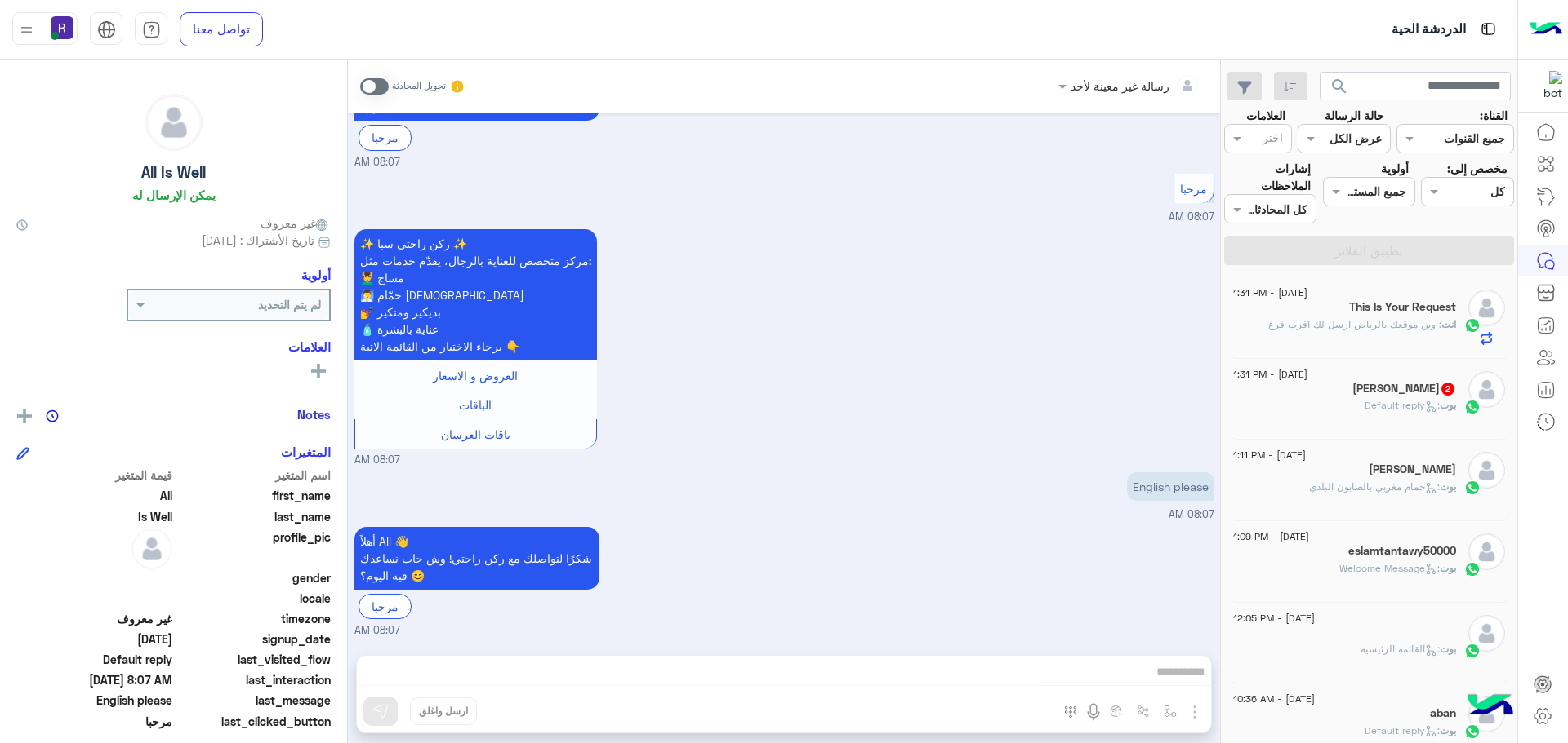
click at [1436, 412] on p "[PERSON_NAME] : Default reply" at bounding box center [1410, 405] width 91 height 14
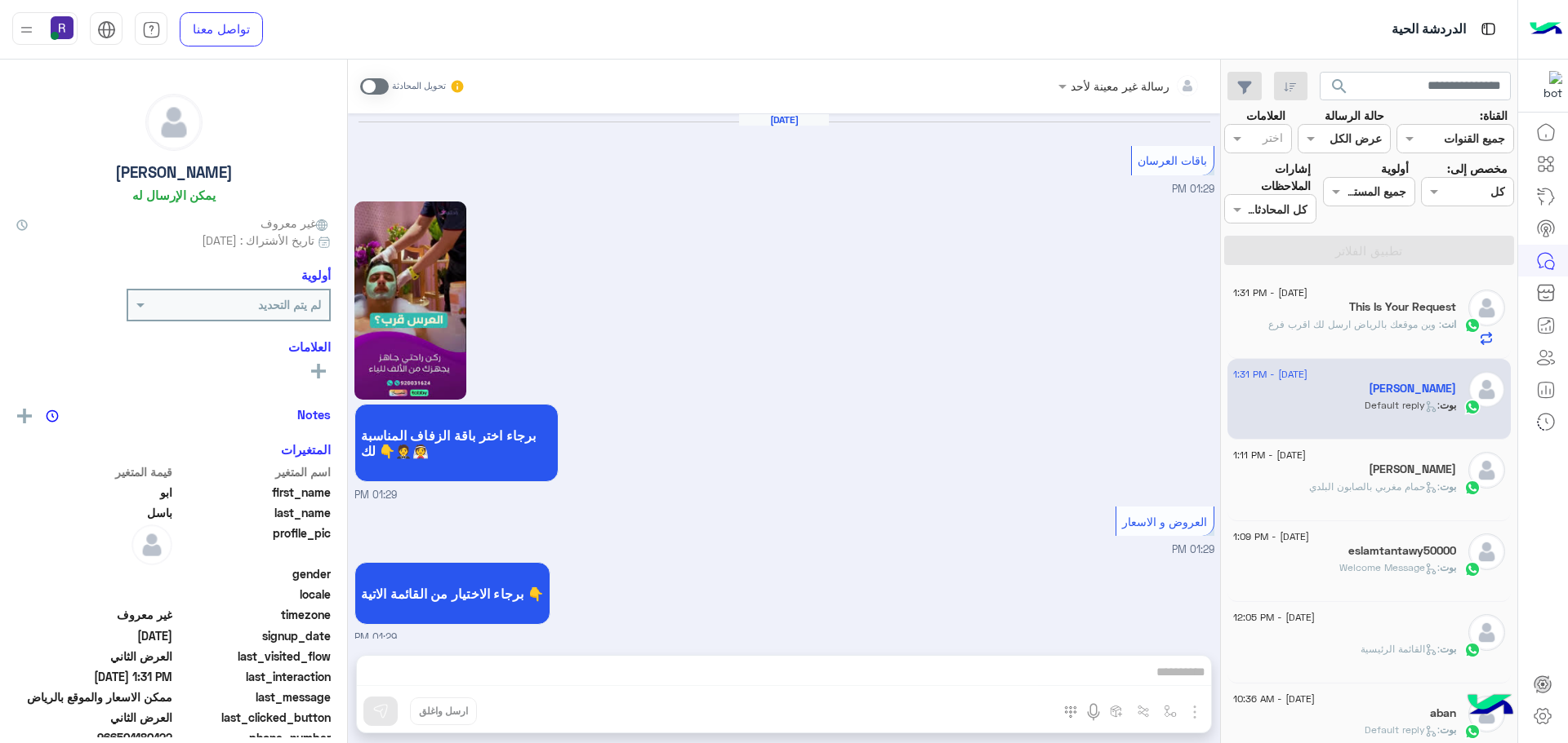
scroll to position [2431, 0]
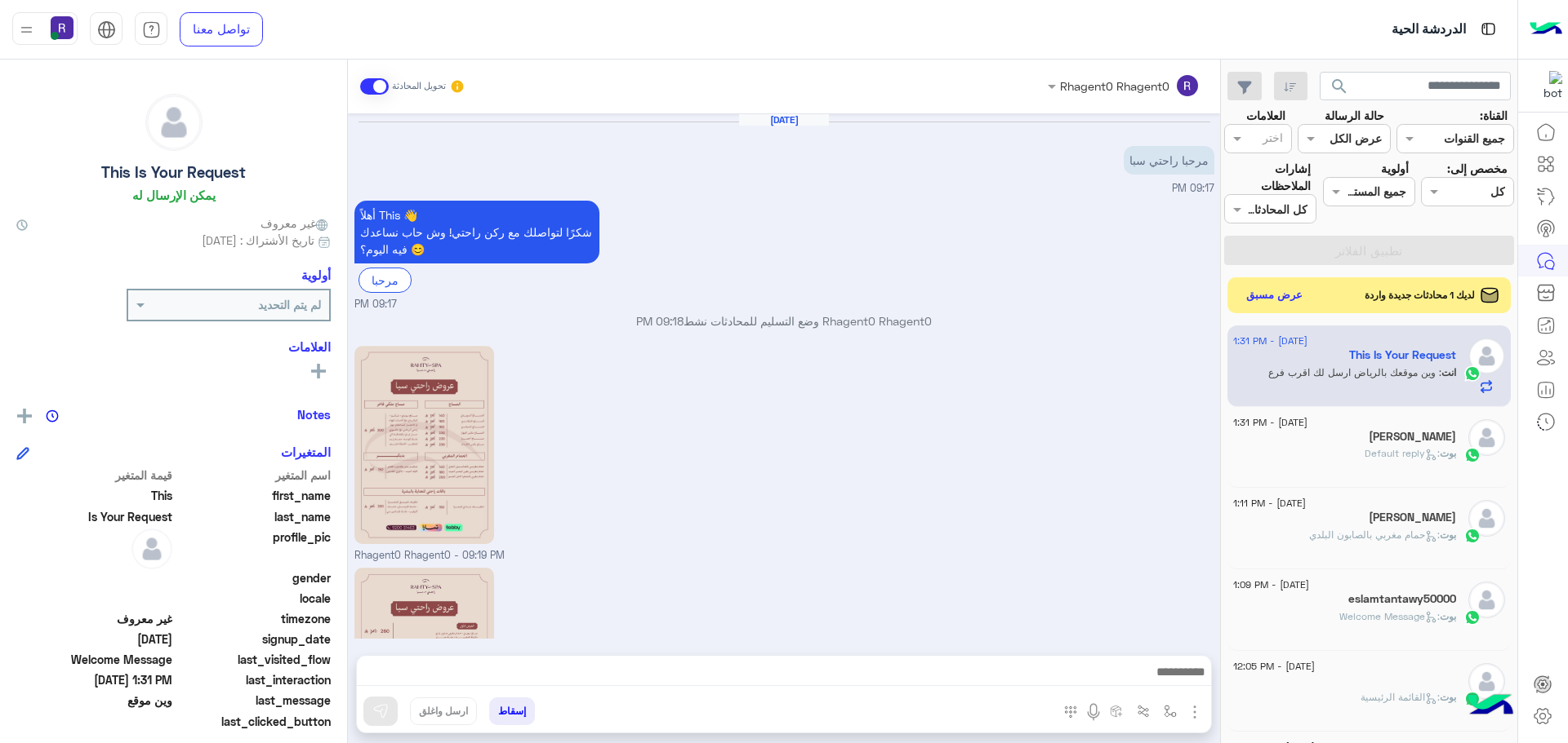
scroll to position [312, 0]
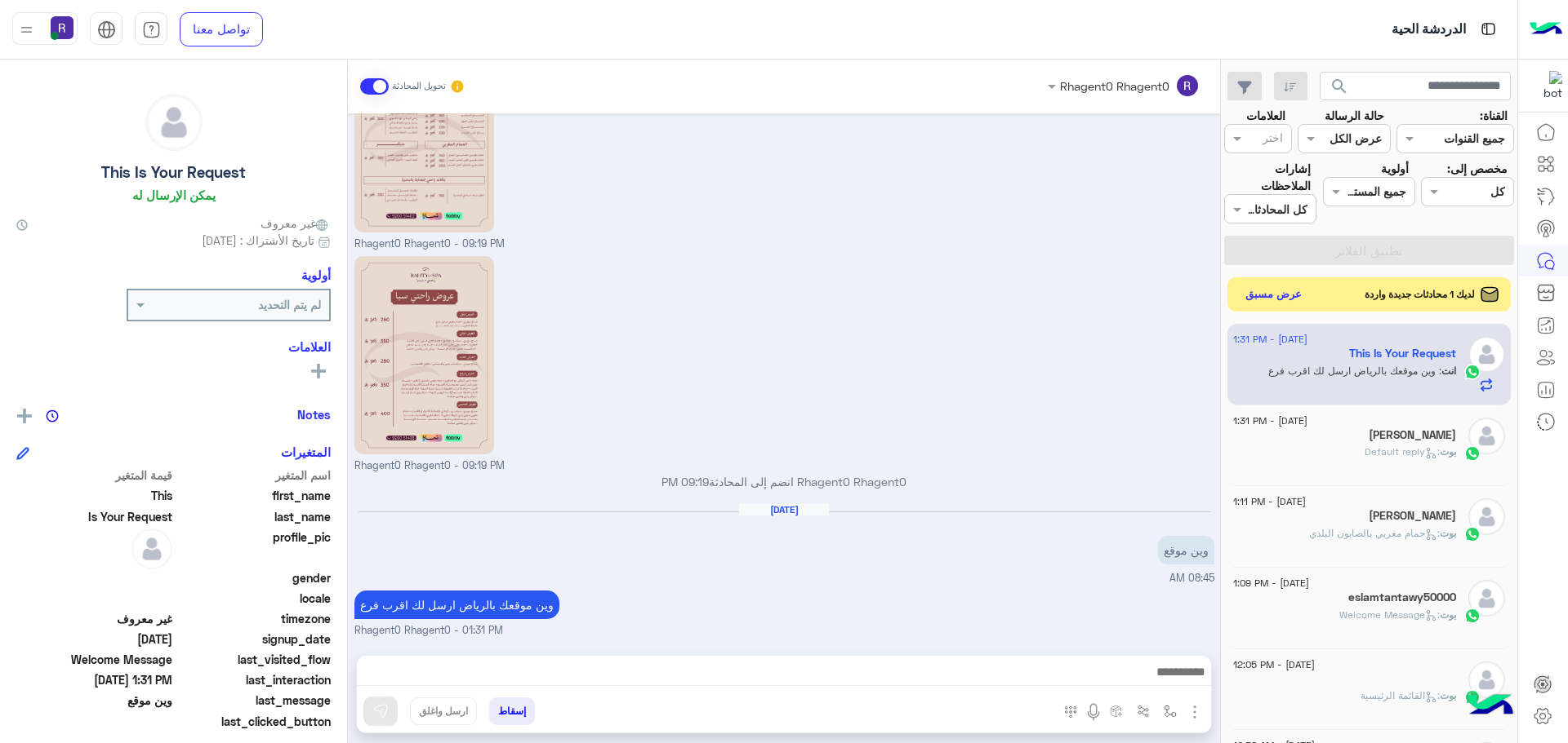
click at [1267, 286] on button "عرض مسبق" at bounding box center [1273, 295] width 68 height 22
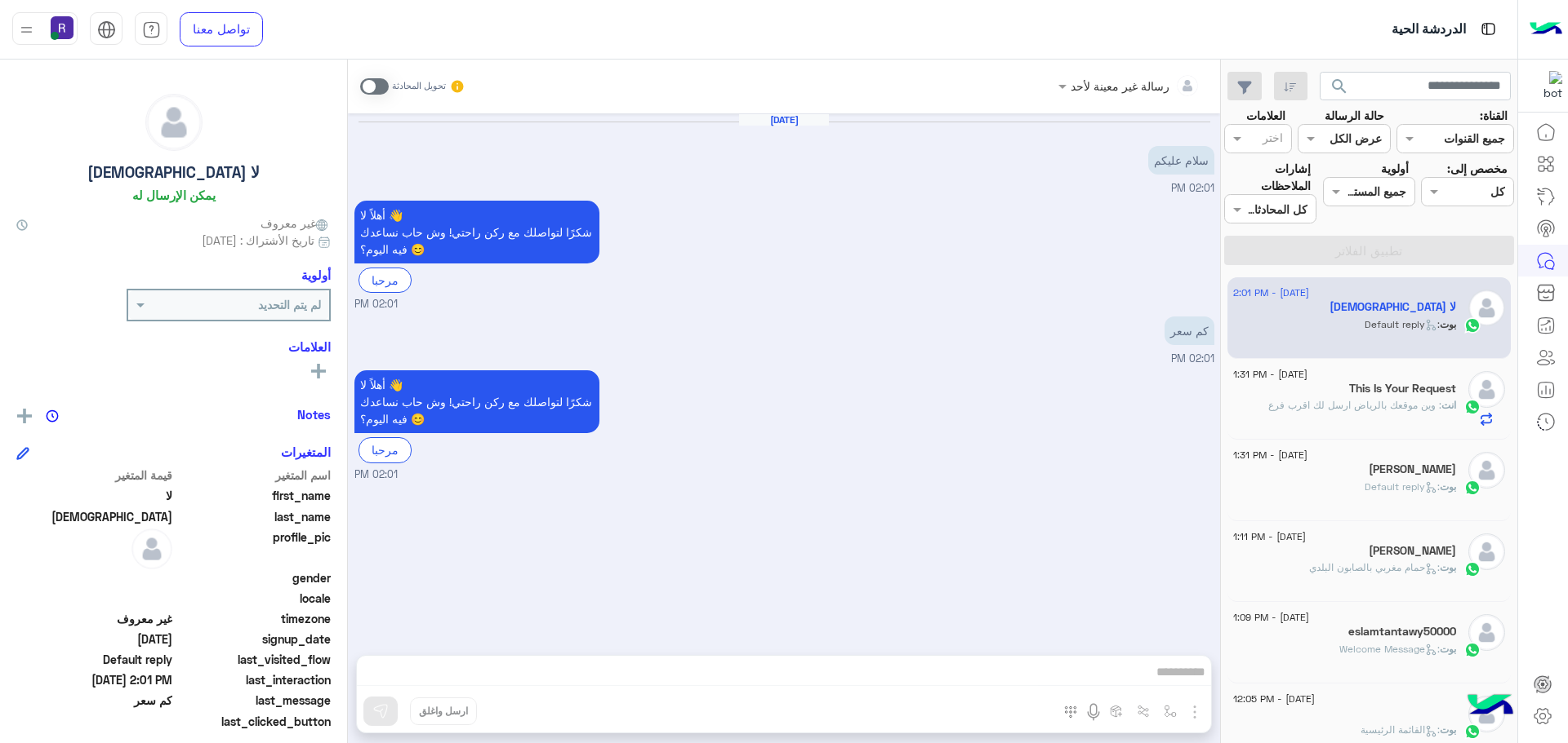
click at [1304, 408] on span ": وين موقعك بالرياض ارسل لك اقرب فرع" at bounding box center [1354, 405] width 173 height 13
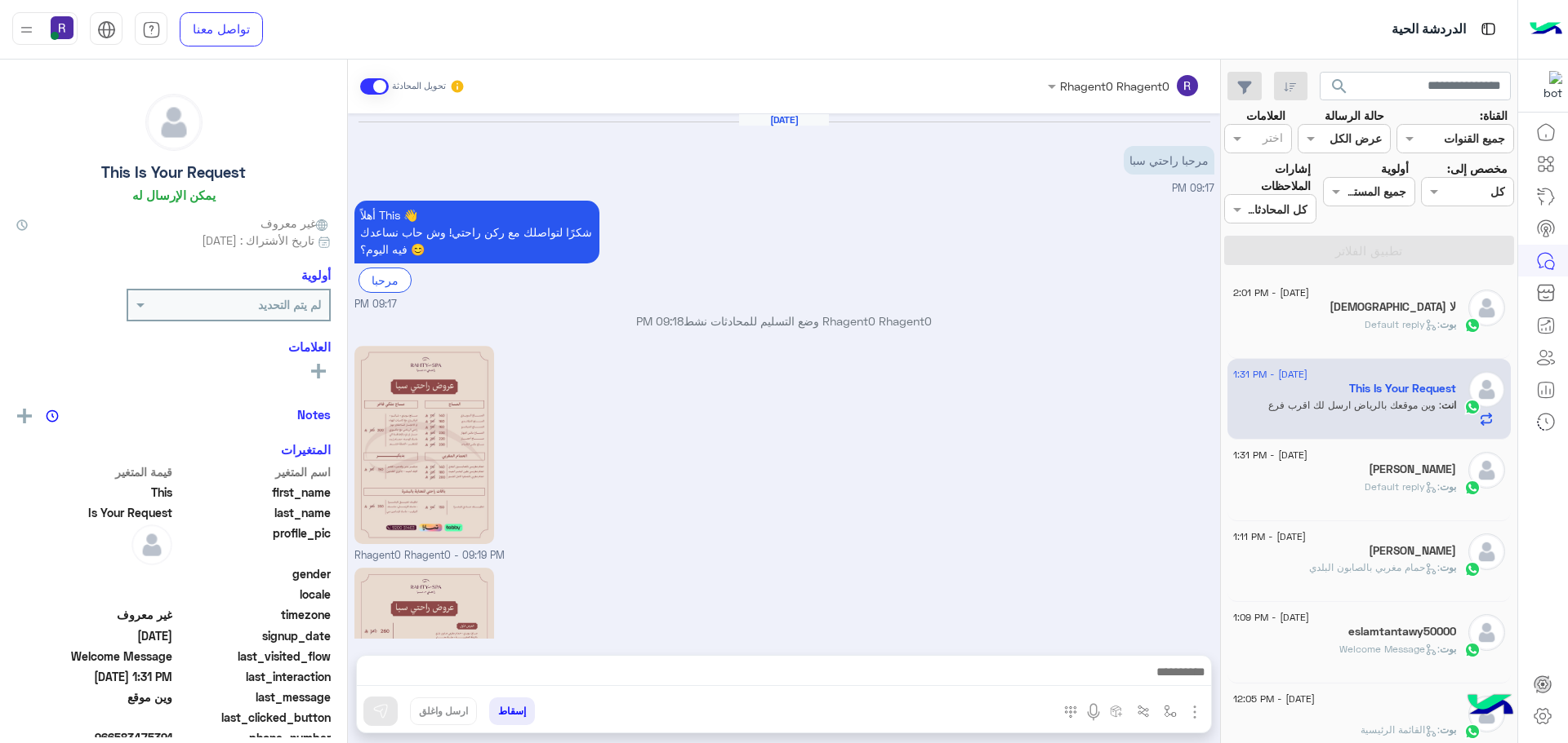
scroll to position [312, 0]
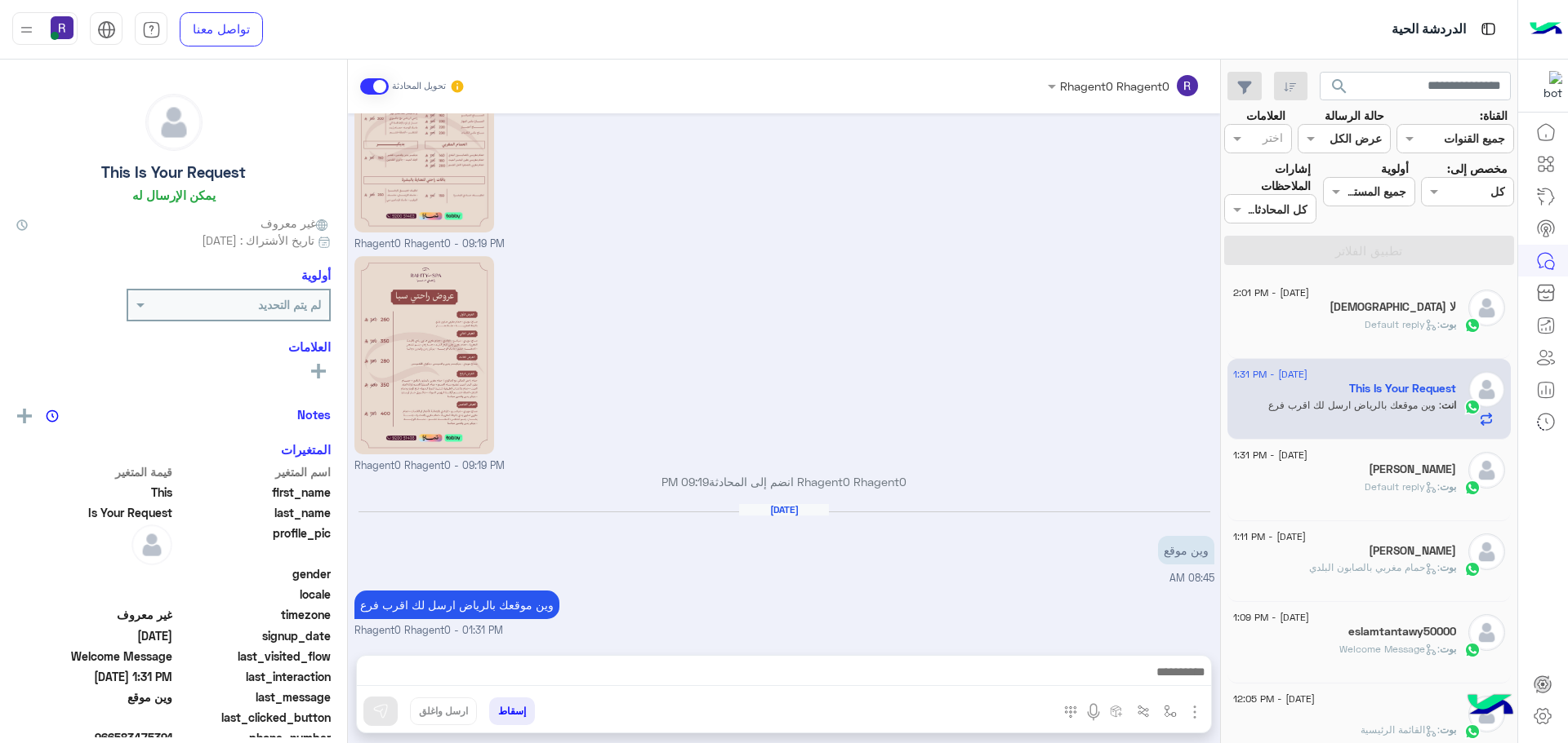
click at [1323, 491] on div "[PERSON_NAME] : Default reply" at bounding box center [1344, 494] width 223 height 29
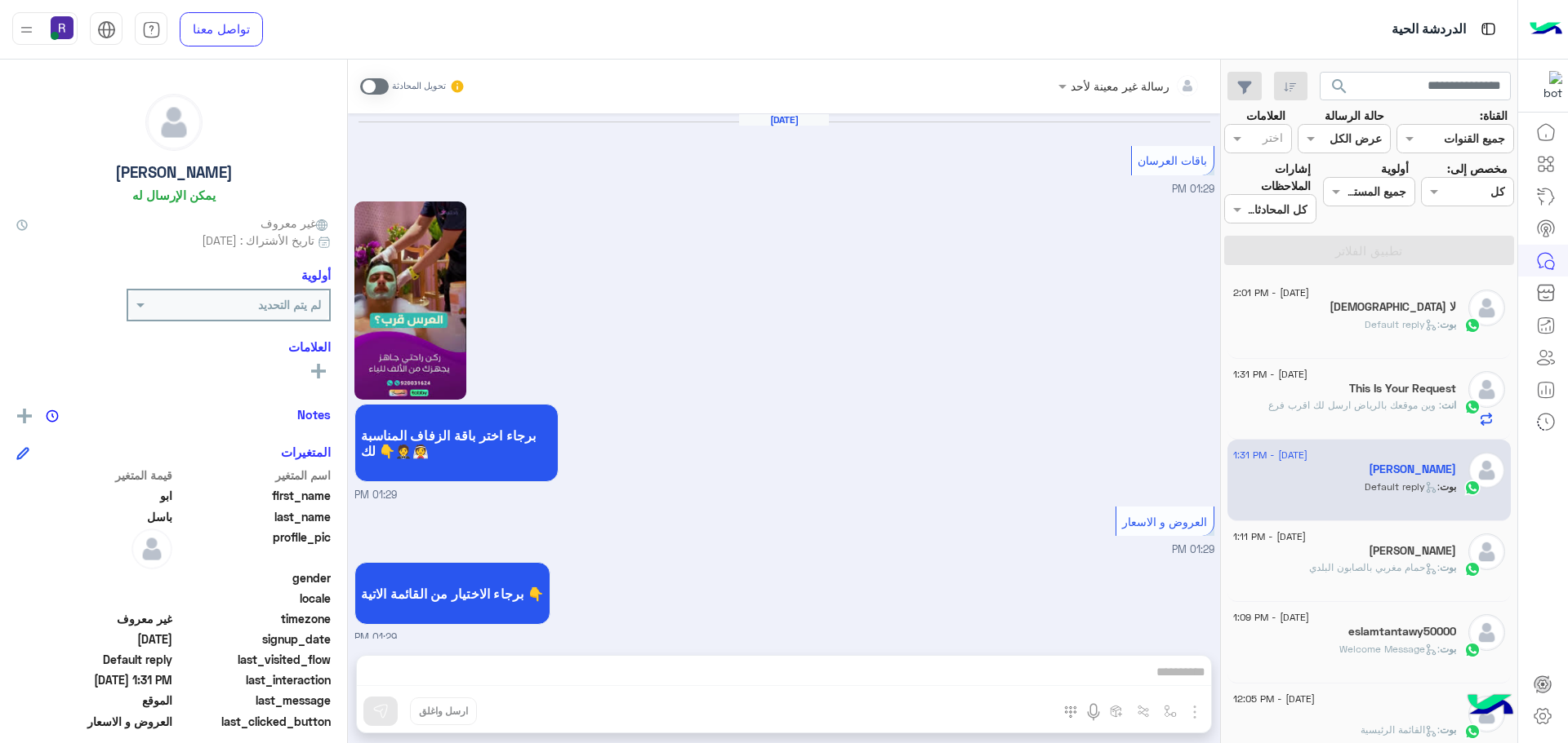
scroll to position [2431, 0]
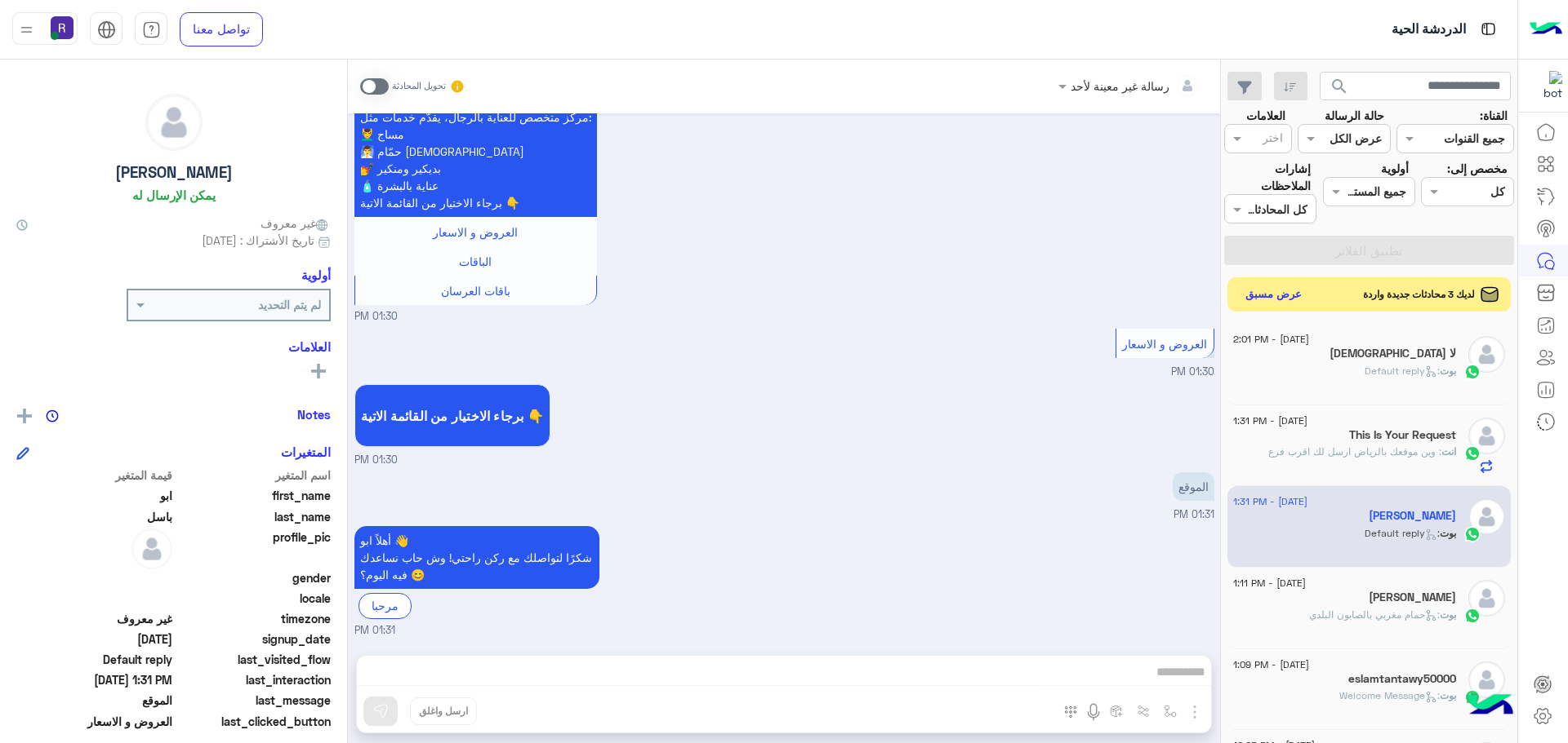
click at [1290, 293] on button "عرض مسبق" at bounding box center [1273, 295] width 68 height 22
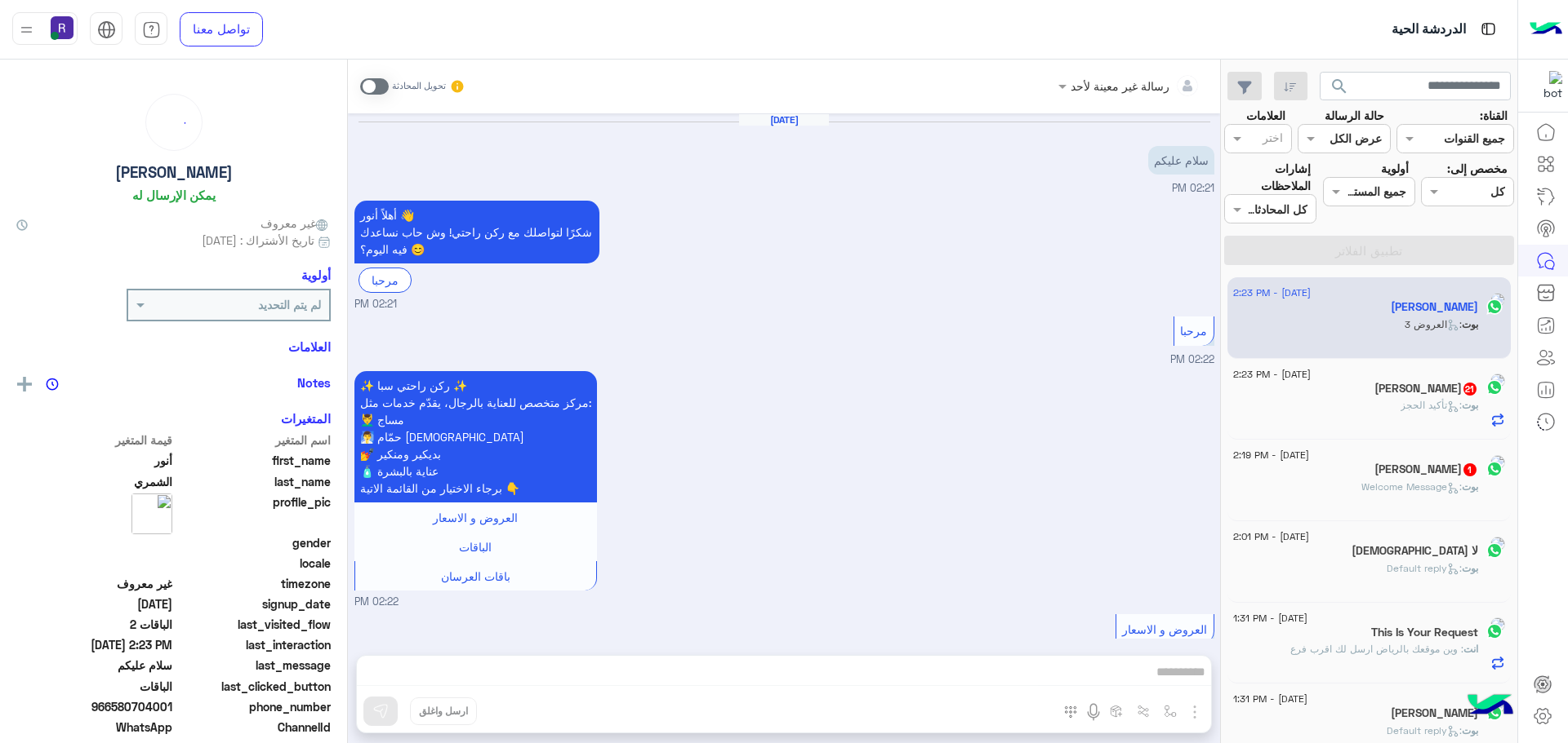
scroll to position [2214, 0]
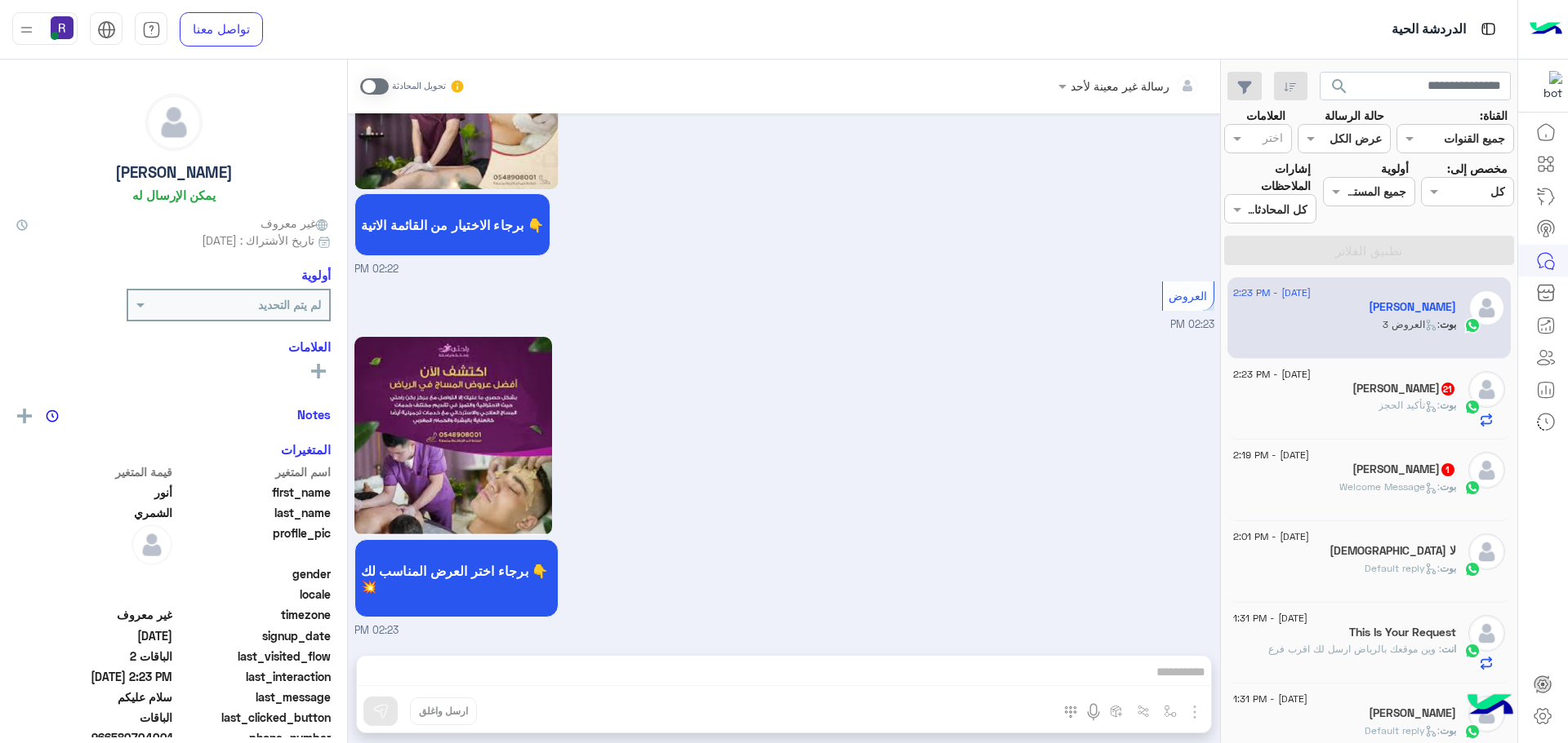
click at [1323, 407] on div "بوت : تأكيد الحجز" at bounding box center [1344, 412] width 223 height 29
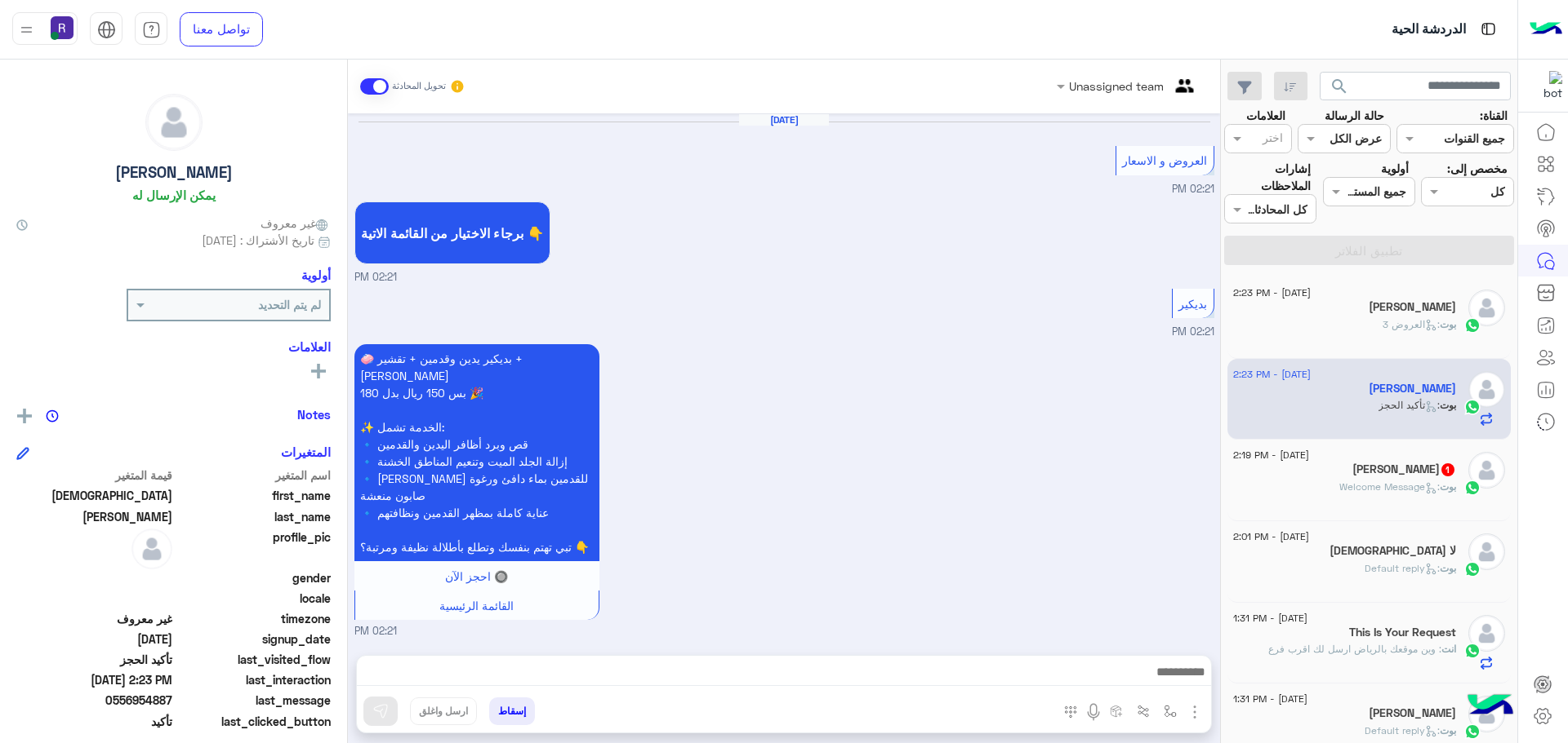
scroll to position [1866, 0]
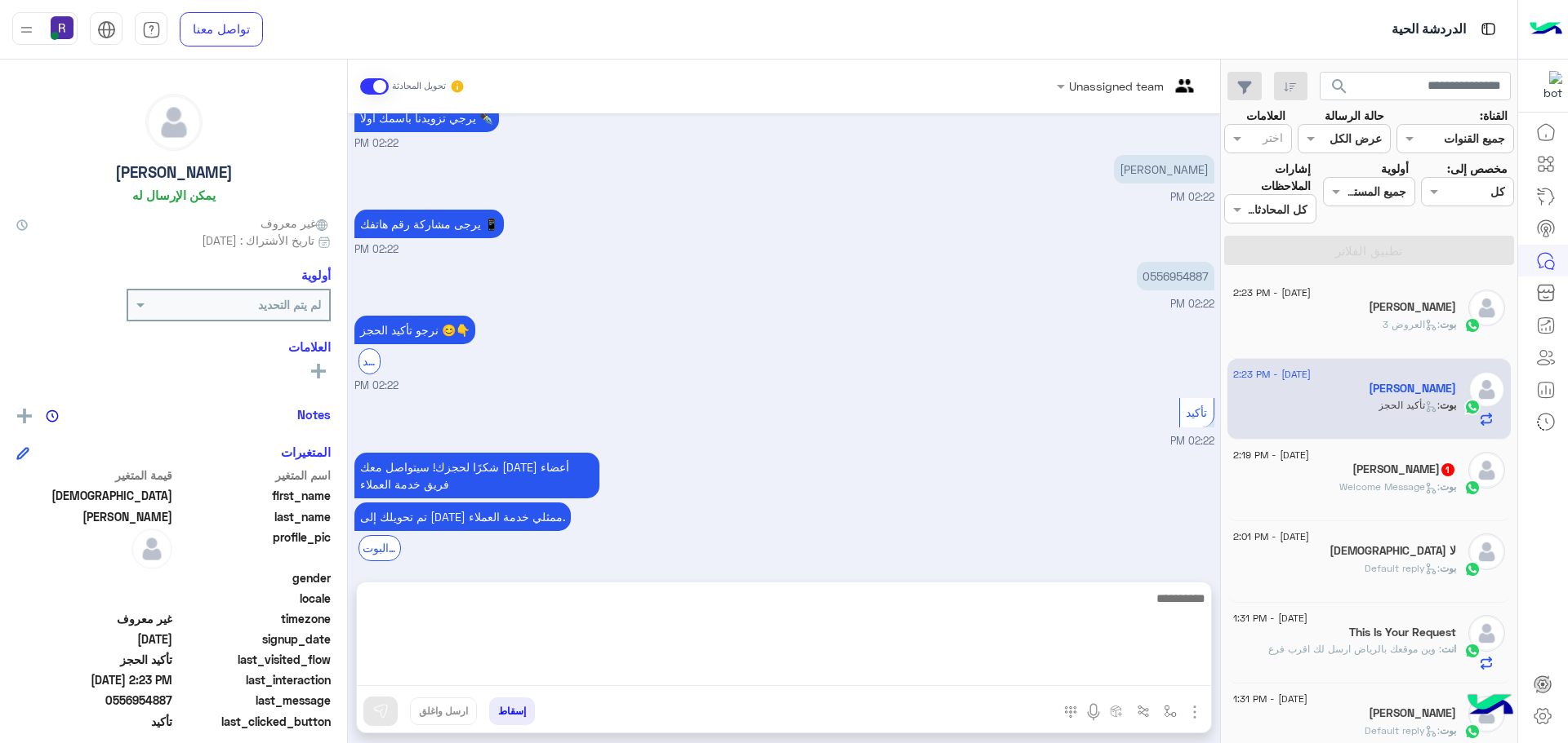
click at [846, 678] on textarea at bounding box center [784, 638] width 854 height 98
type textarea "**********"
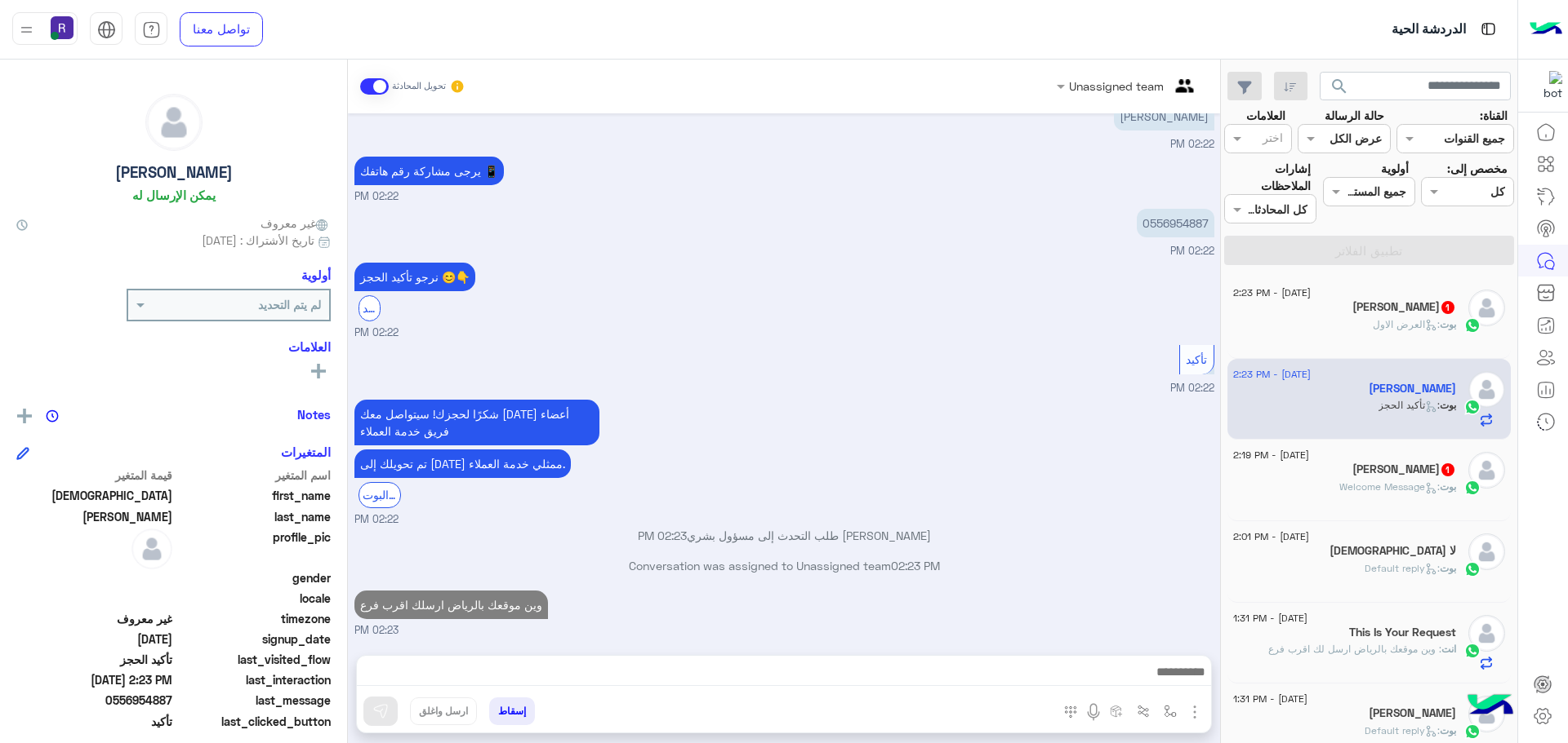
click at [1325, 323] on div "بوت : العرض الاول" at bounding box center [1344, 331] width 223 height 29
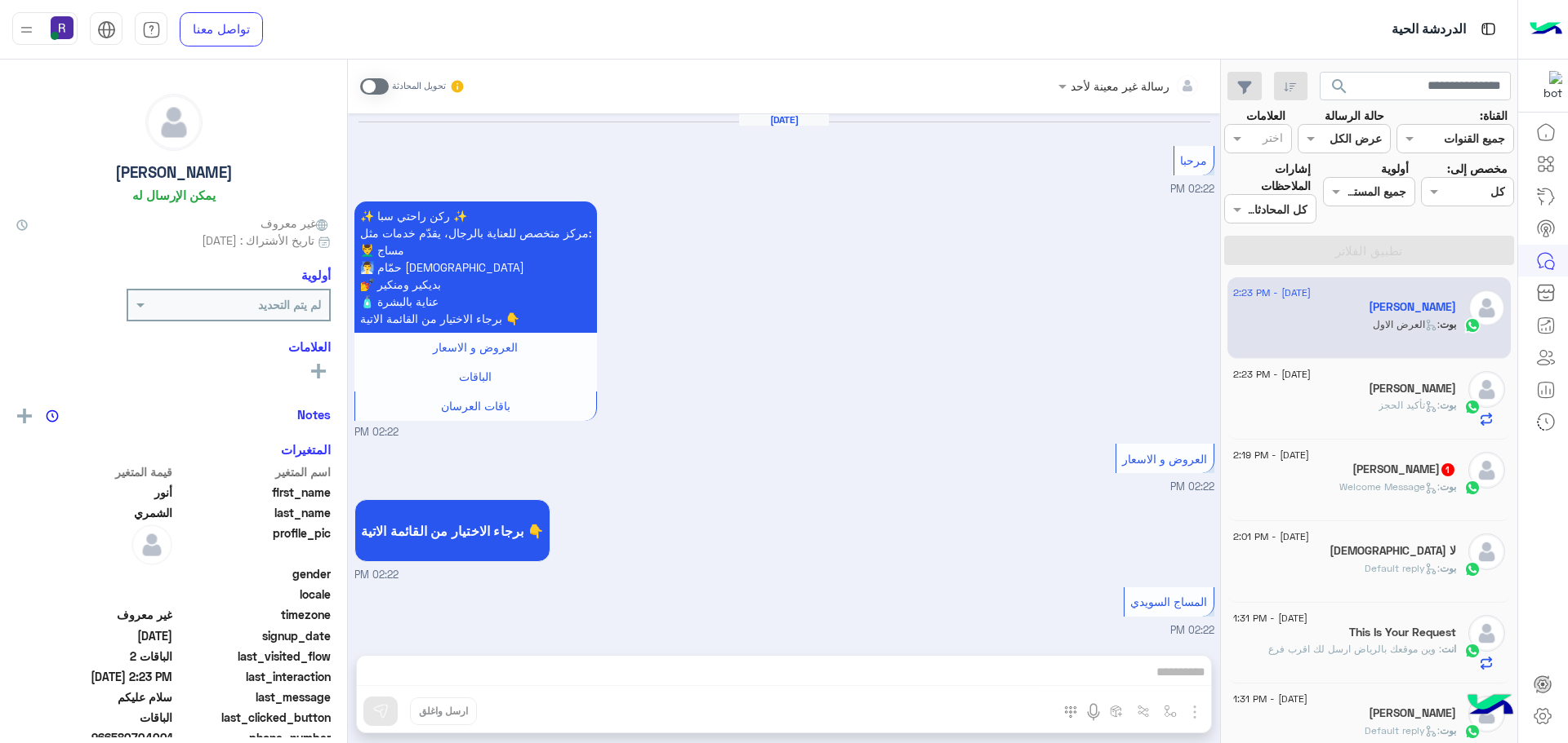
scroll to position [2415, 0]
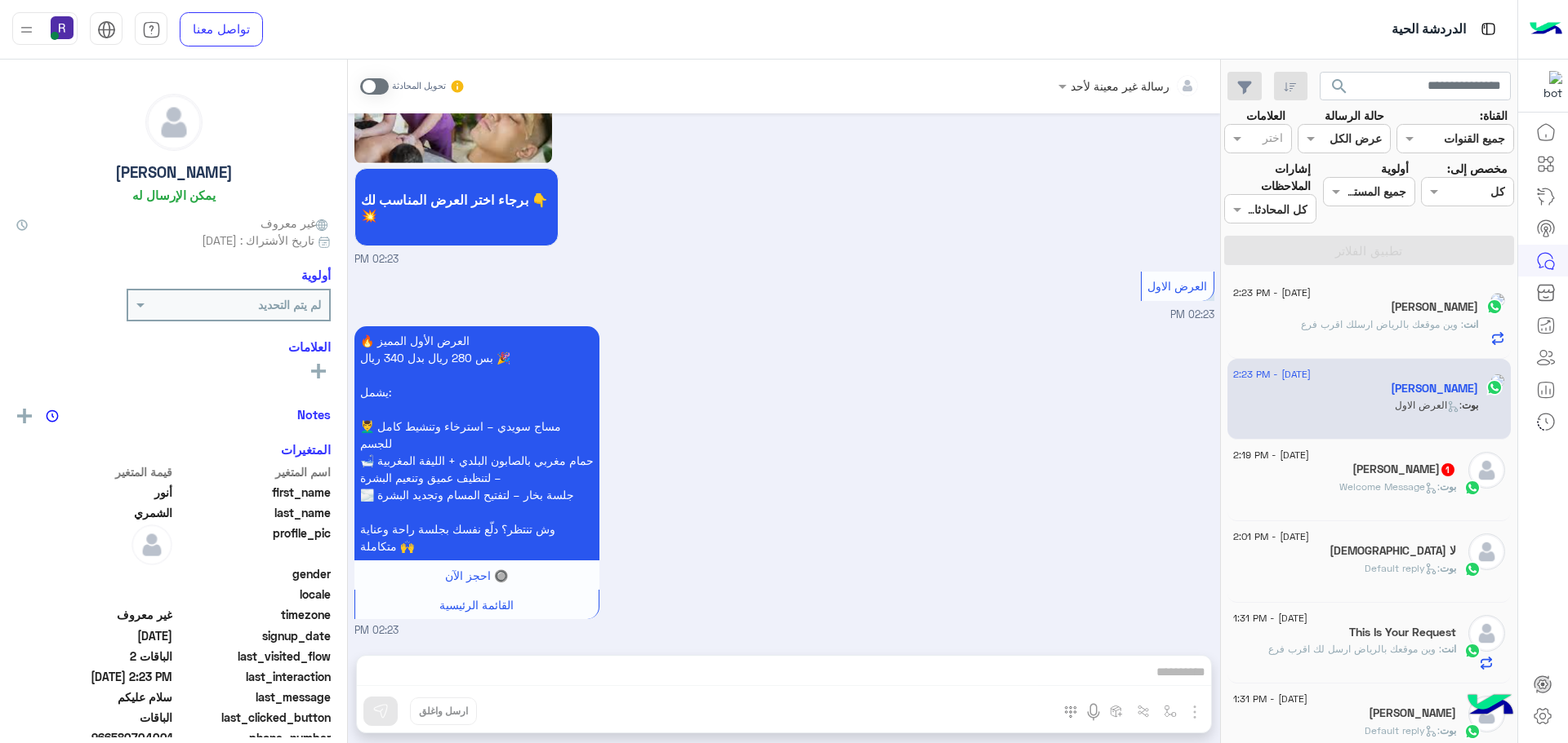
click at [1359, 488] on span ": Welcome Message" at bounding box center [1389, 487] width 100 height 13
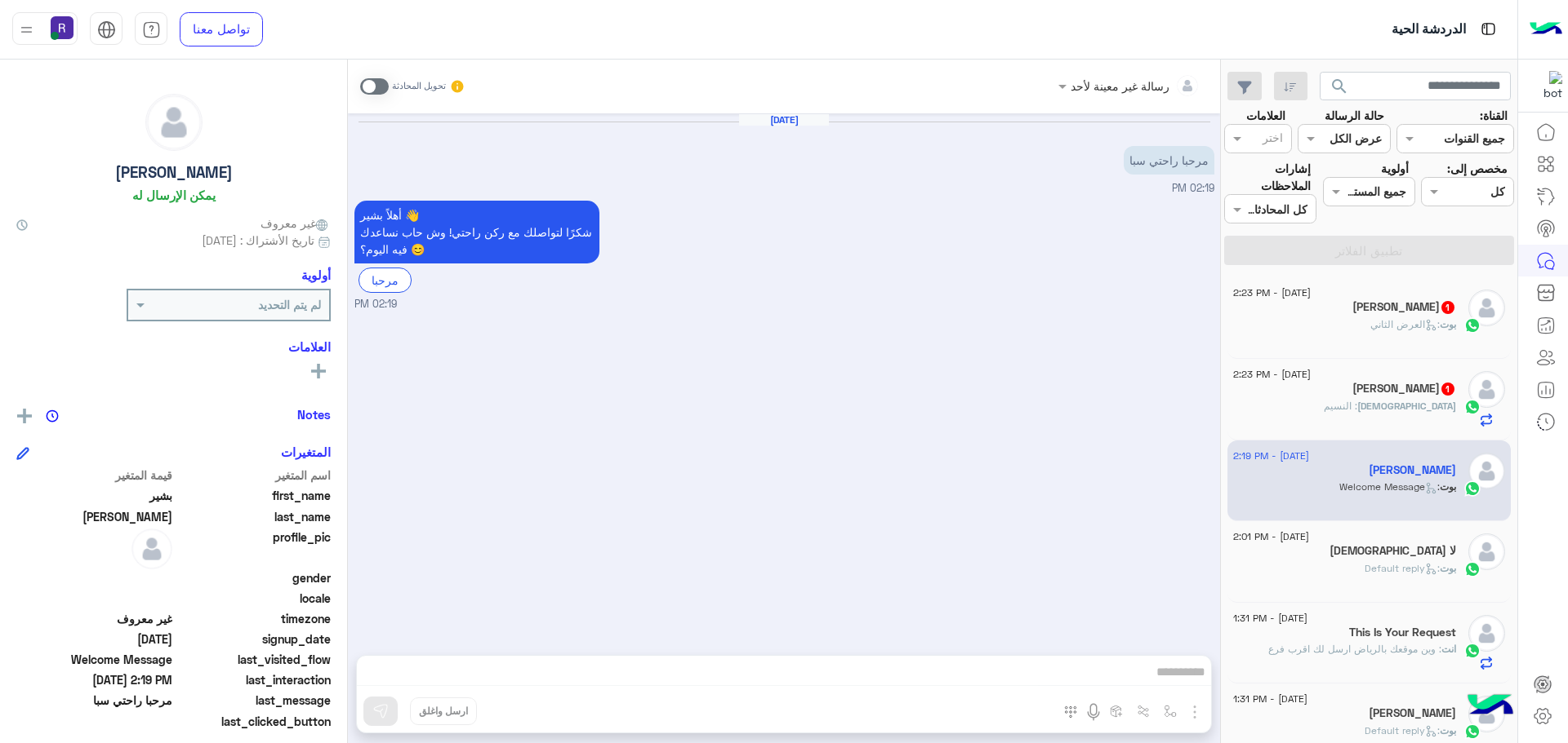
click at [1384, 336] on div "بوت : العرض الثاني" at bounding box center [1344, 331] width 223 height 29
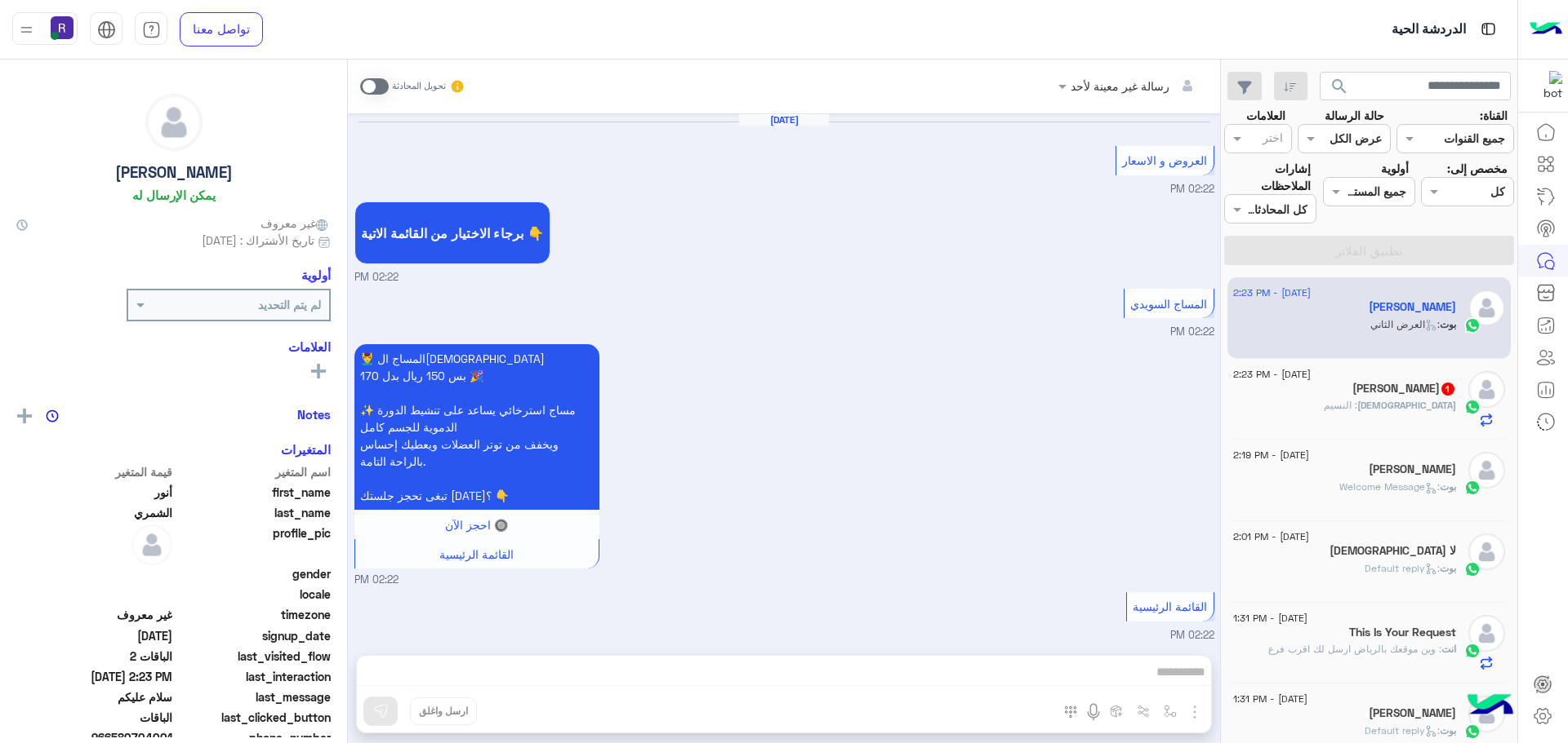
scroll to position [2574, 0]
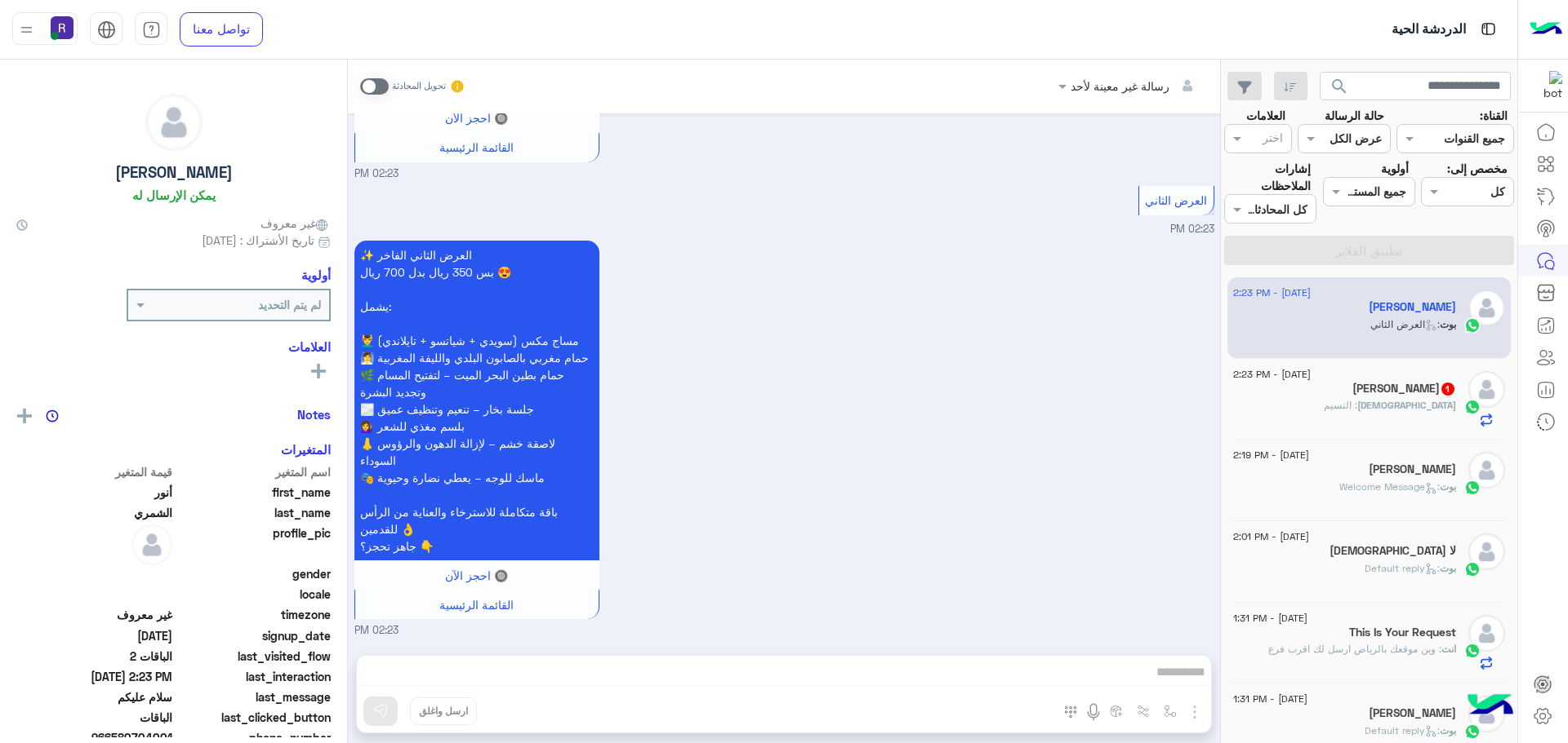
click at [1357, 406] on span ": النسيم" at bounding box center [1340, 405] width 34 height 13
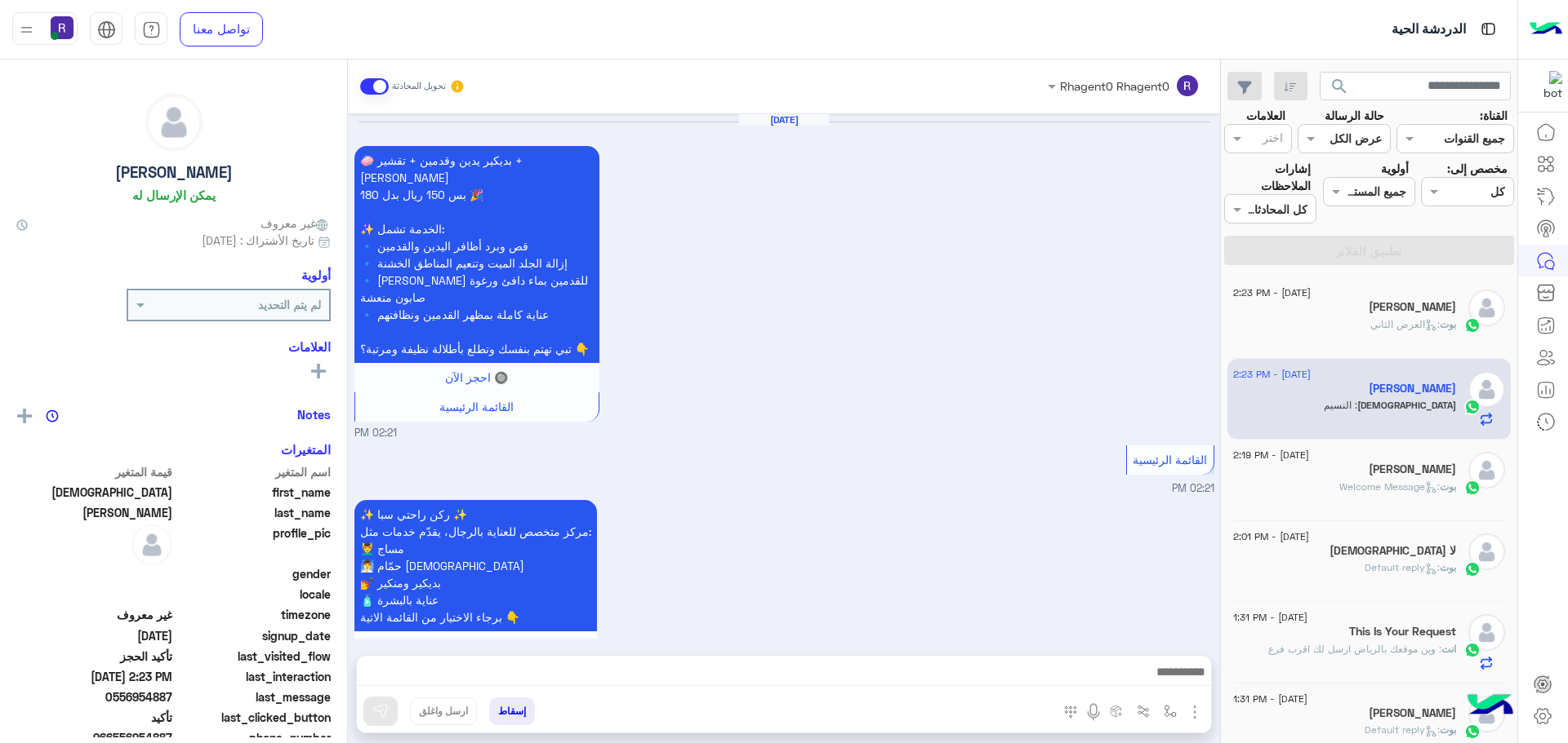
scroll to position [1788, 0]
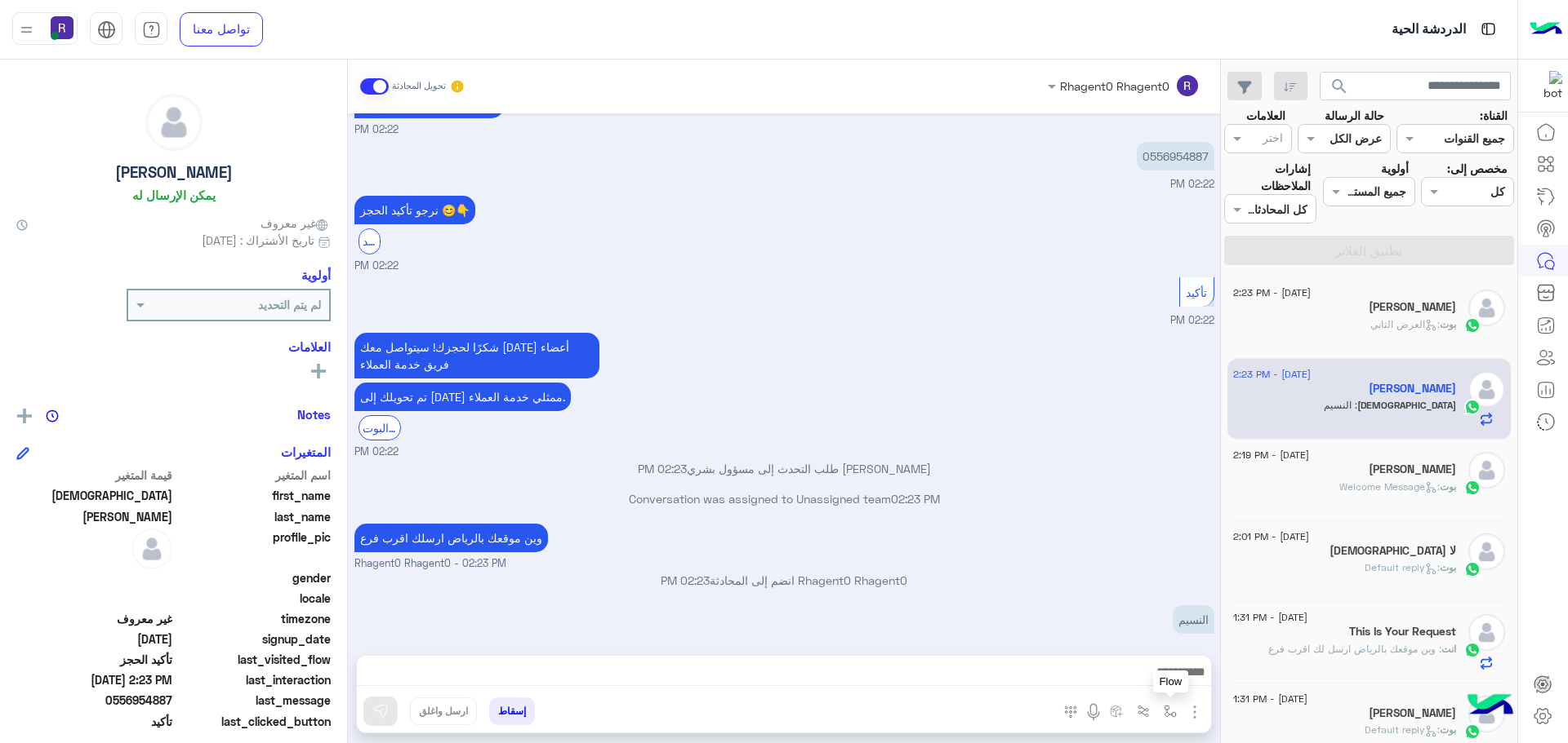
click at [1160, 718] on button "button" at bounding box center [1171, 711] width 27 height 27
click at [1136, 673] on input "text" at bounding box center [1120, 676] width 111 height 19
type input "***"
click at [1096, 645] on div "الجنادرية" at bounding box center [1122, 647] width 121 height 32
type textarea "*********"
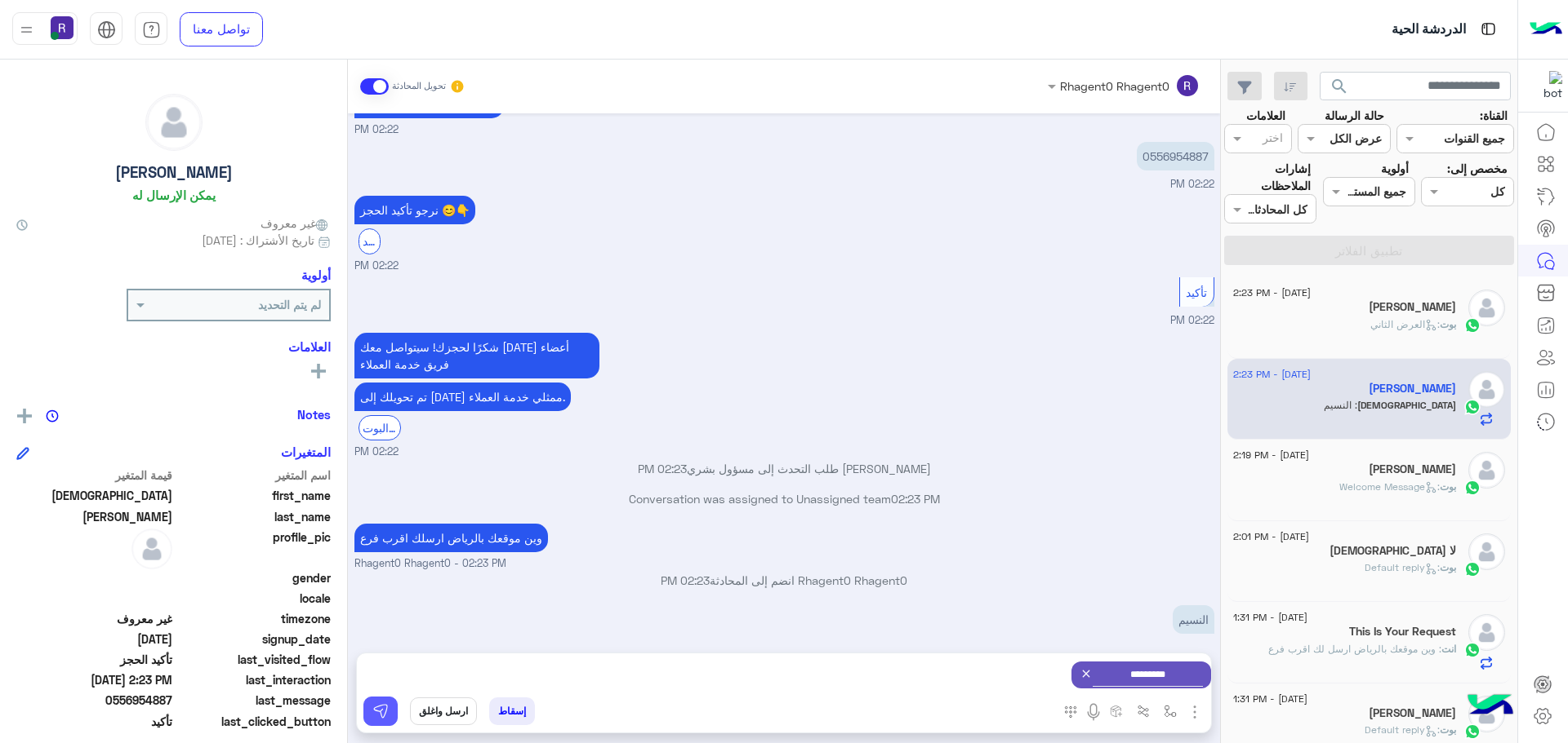
click at [389, 709] on button at bounding box center [381, 711] width 35 height 30
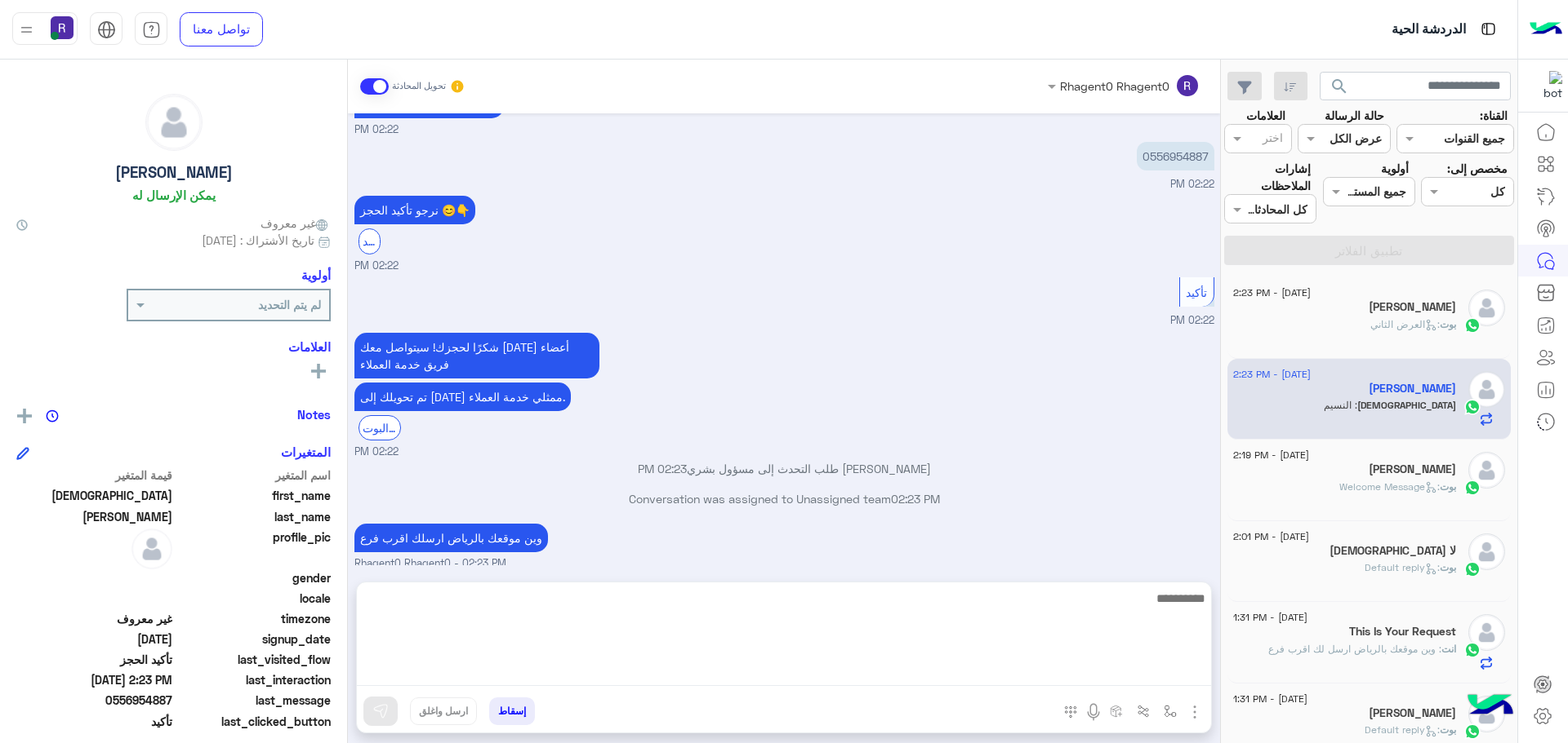
click at [823, 681] on textarea at bounding box center [784, 638] width 854 height 98
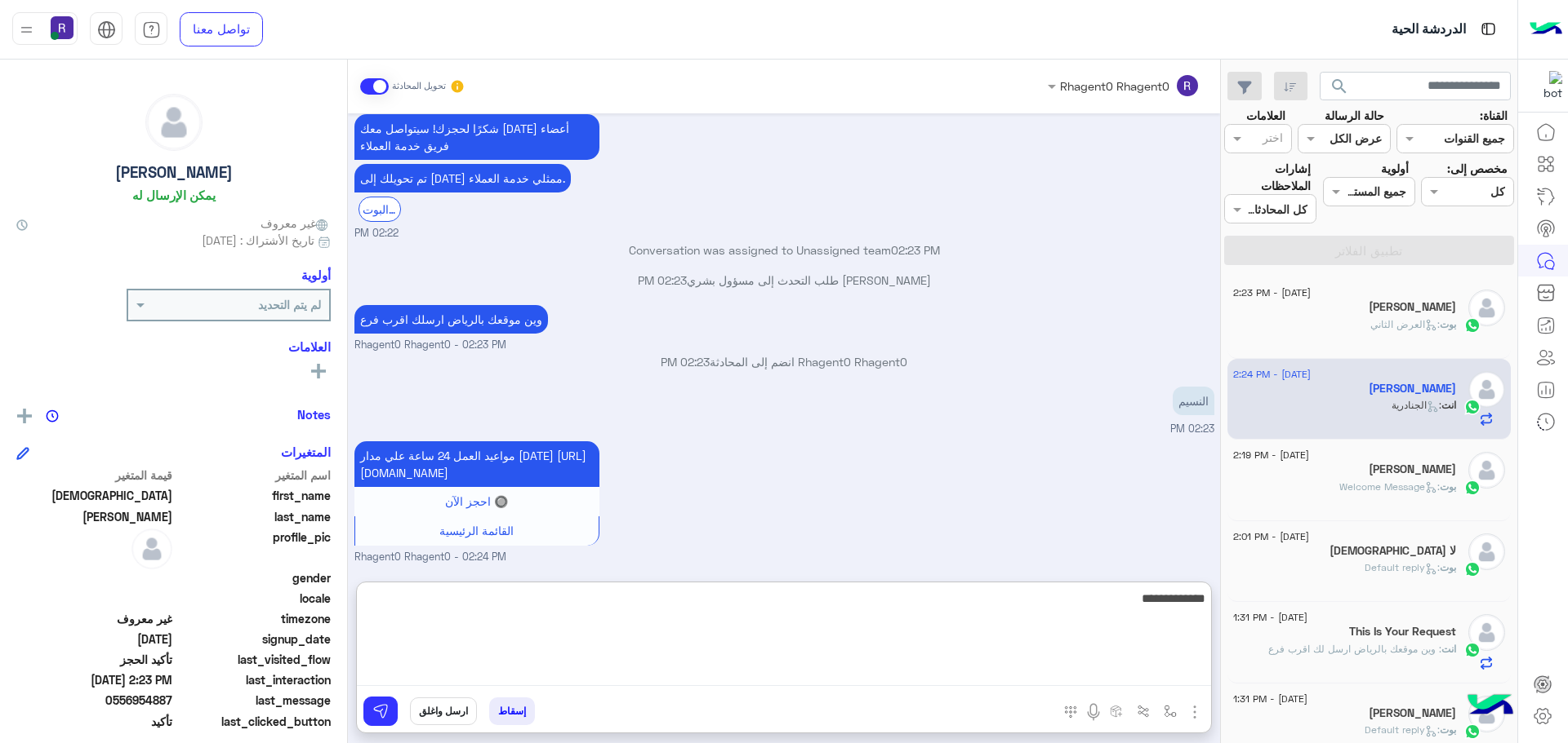
type textarea "**********"
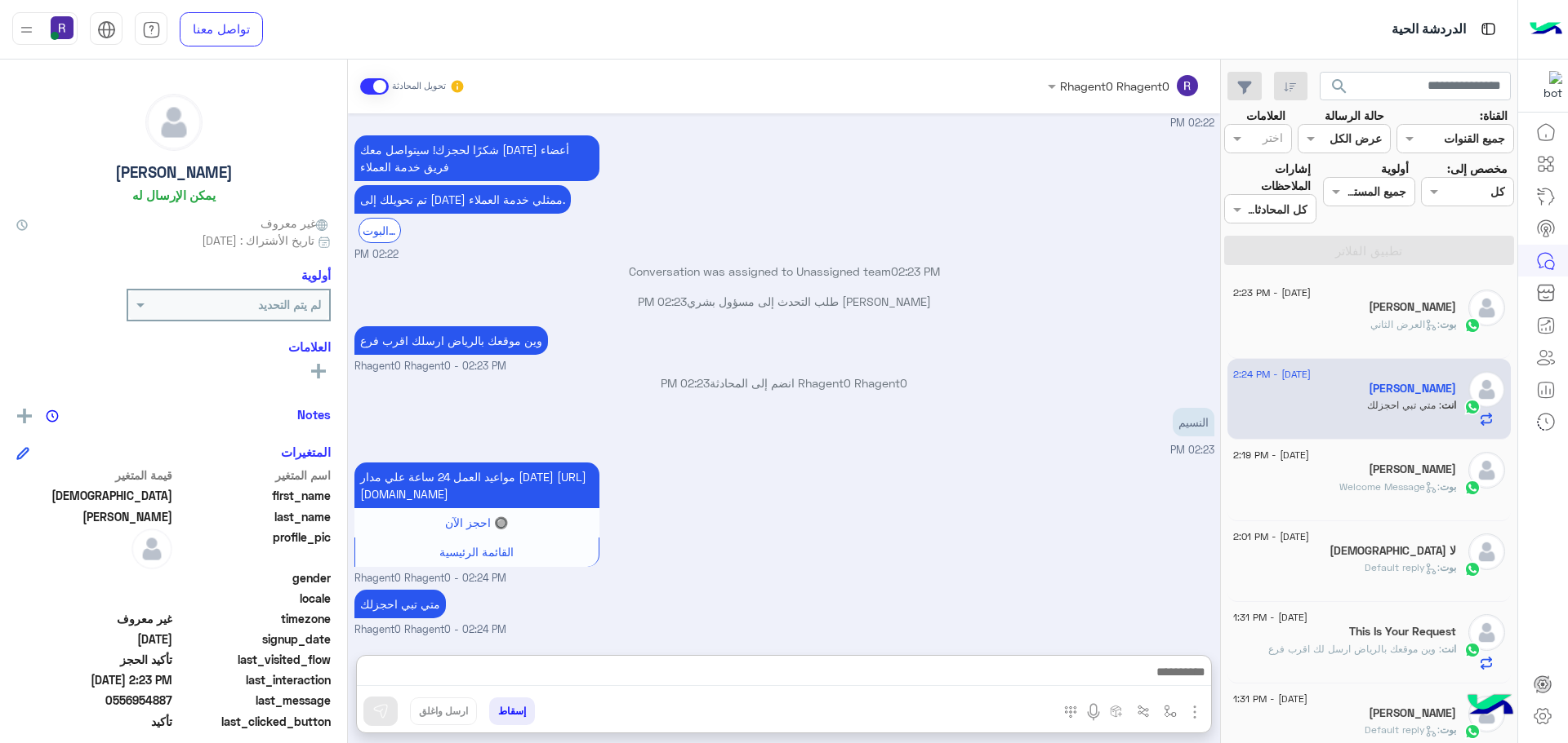
click at [1354, 324] on div "بوت : العرض الثاني" at bounding box center [1344, 331] width 223 height 29
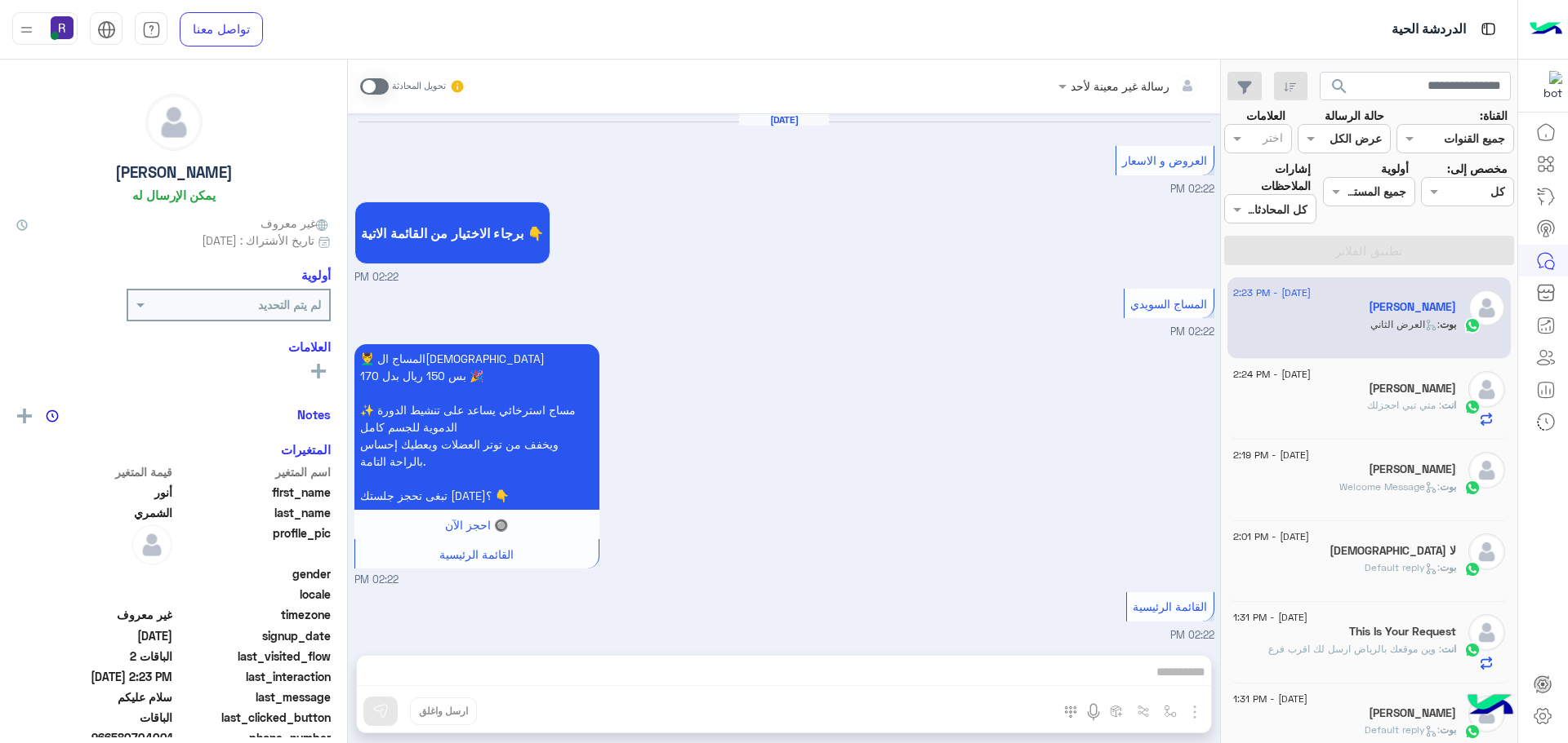
scroll to position [2574, 0]
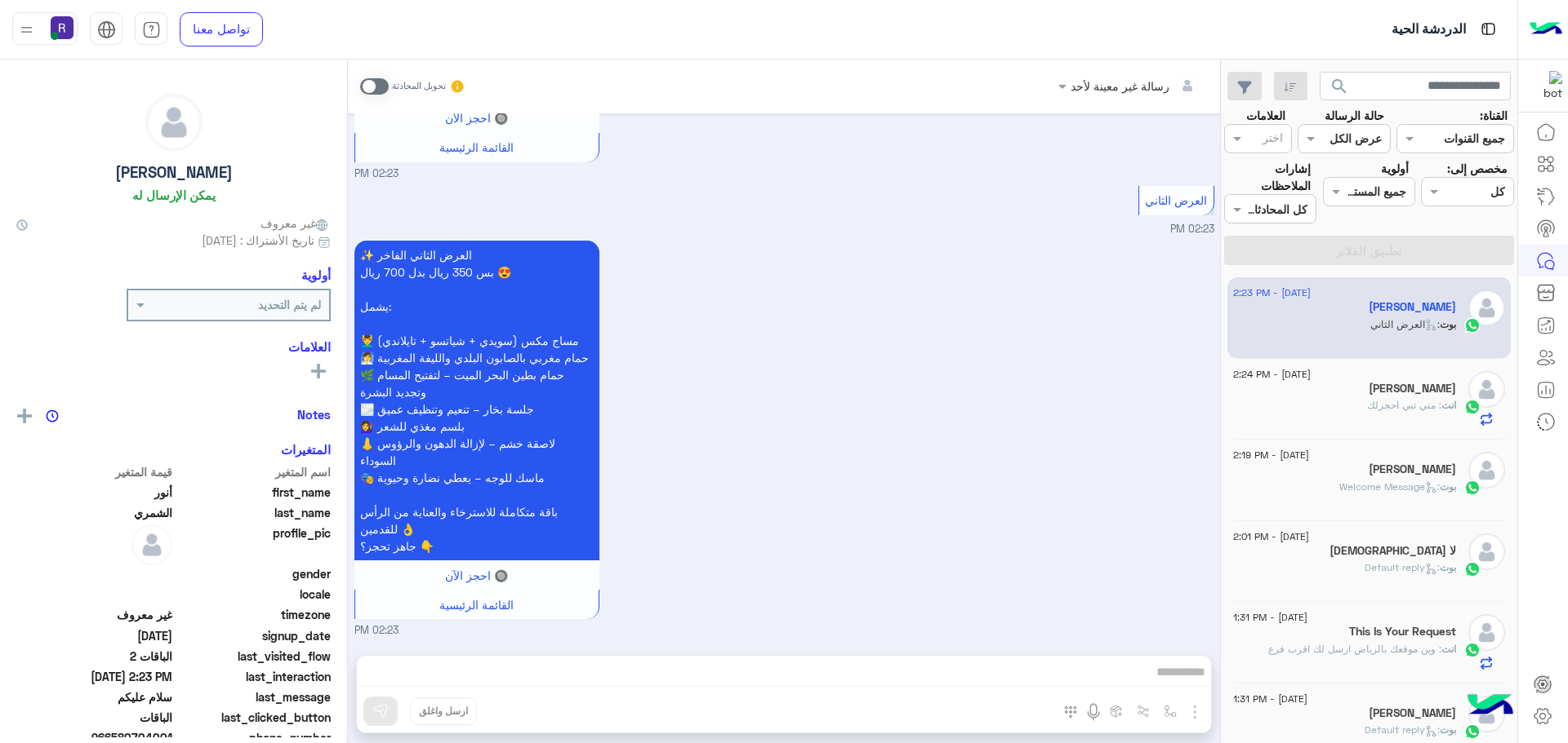
click at [1354, 494] on div "بوت : Welcome Message" at bounding box center [1344, 494] width 223 height 29
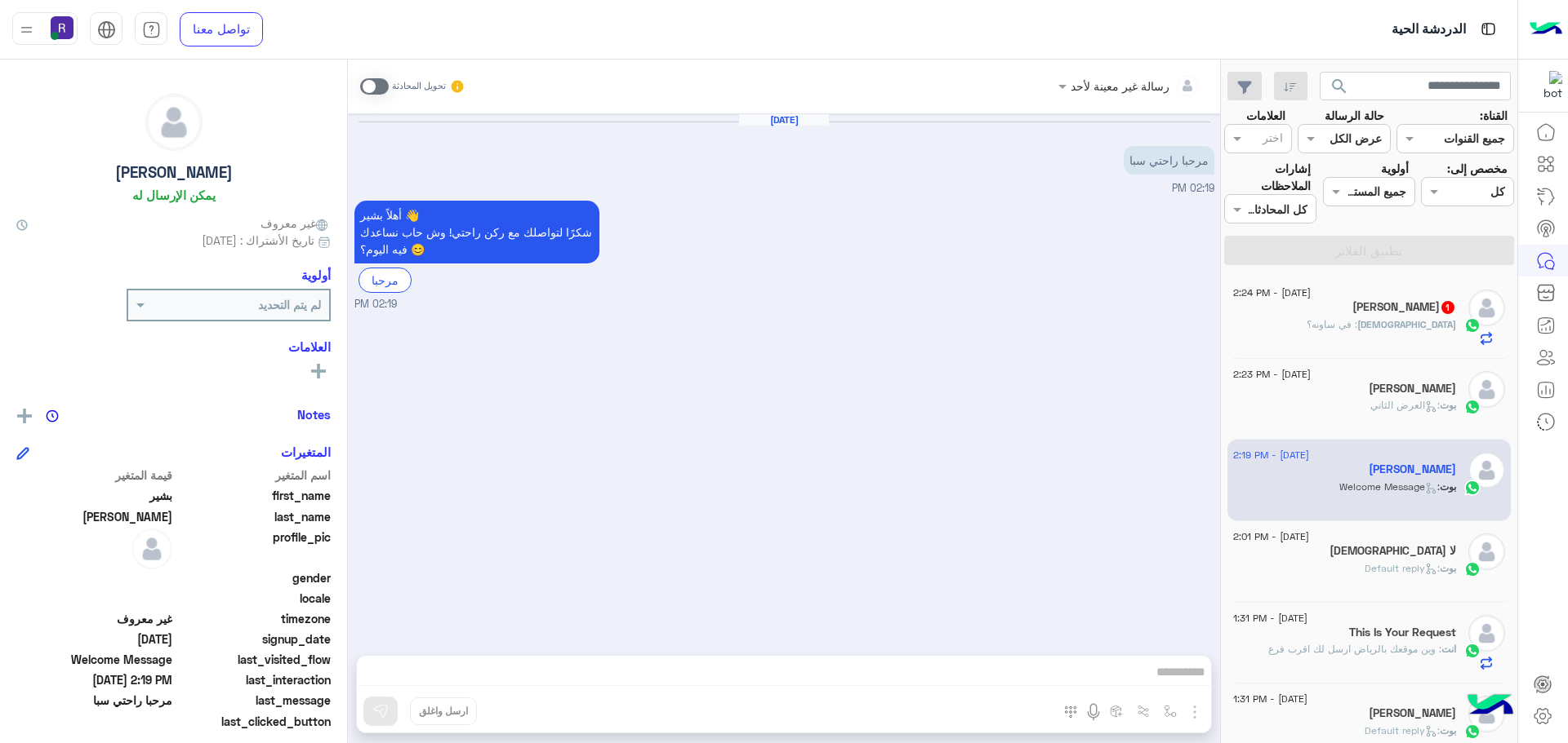
click at [1352, 307] on h5 "Mohammed Hassan 1" at bounding box center [1403, 307] width 104 height 13
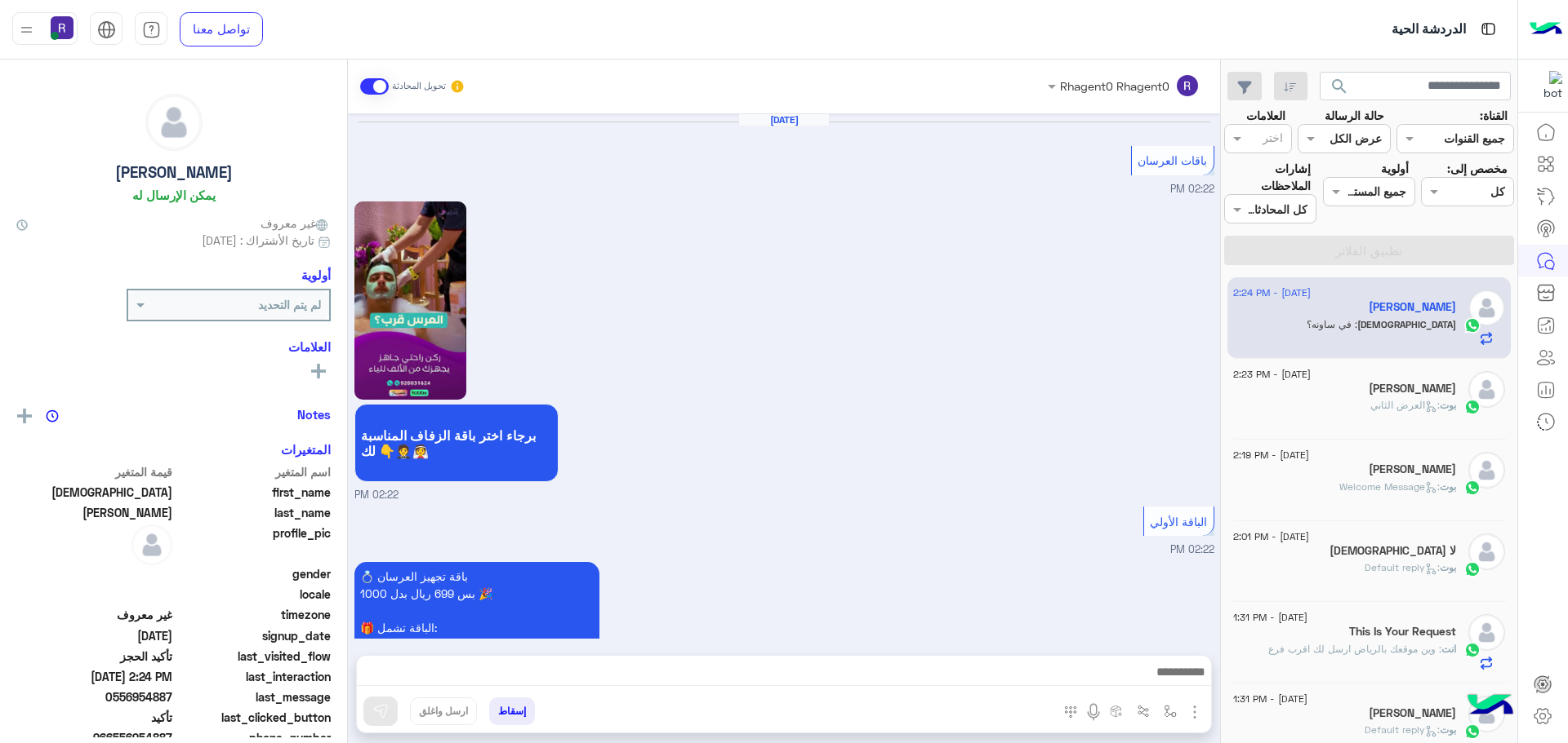
scroll to position [1442, 0]
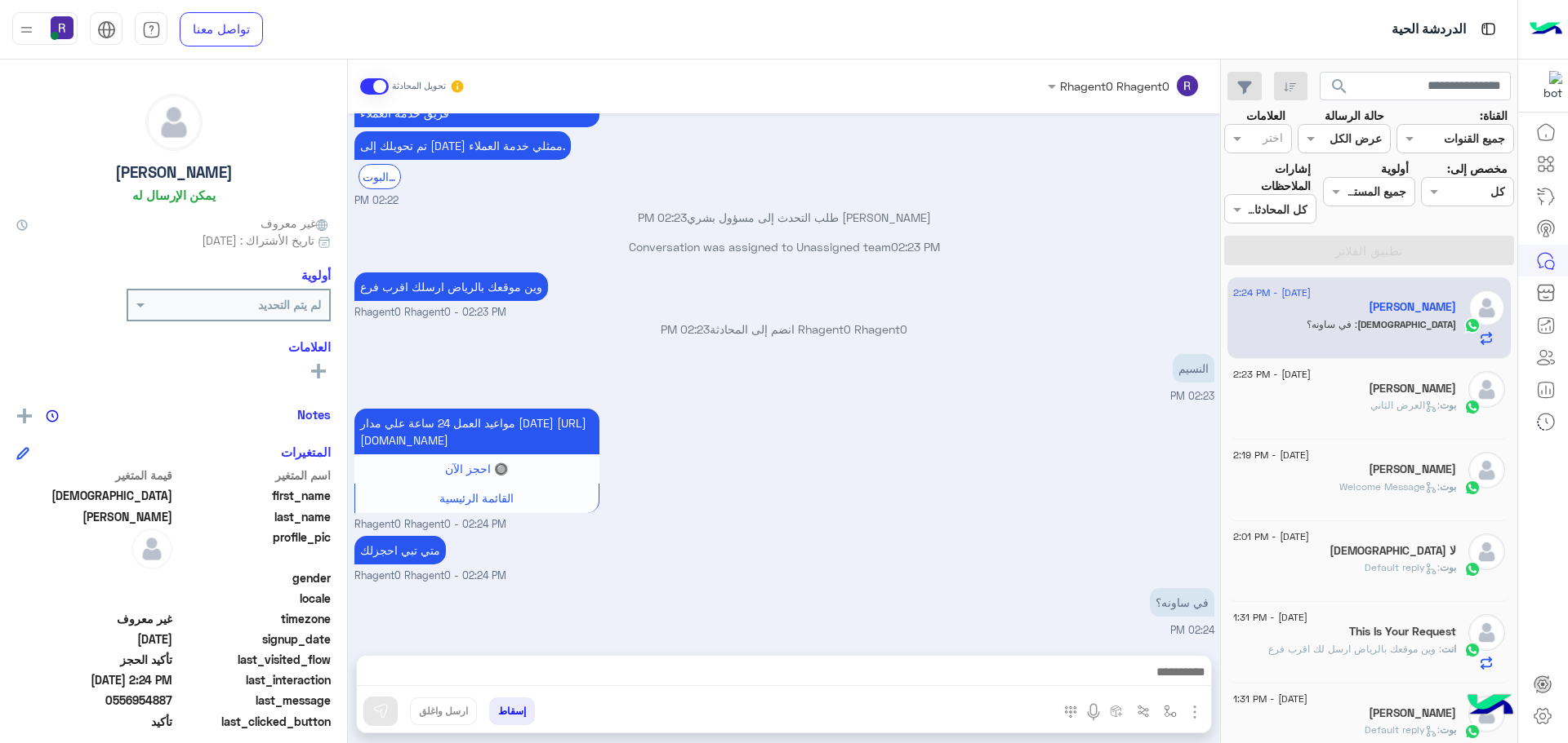
click at [377, 93] on span at bounding box center [375, 86] width 29 height 16
